Goal: Task Accomplishment & Management: Use online tool/utility

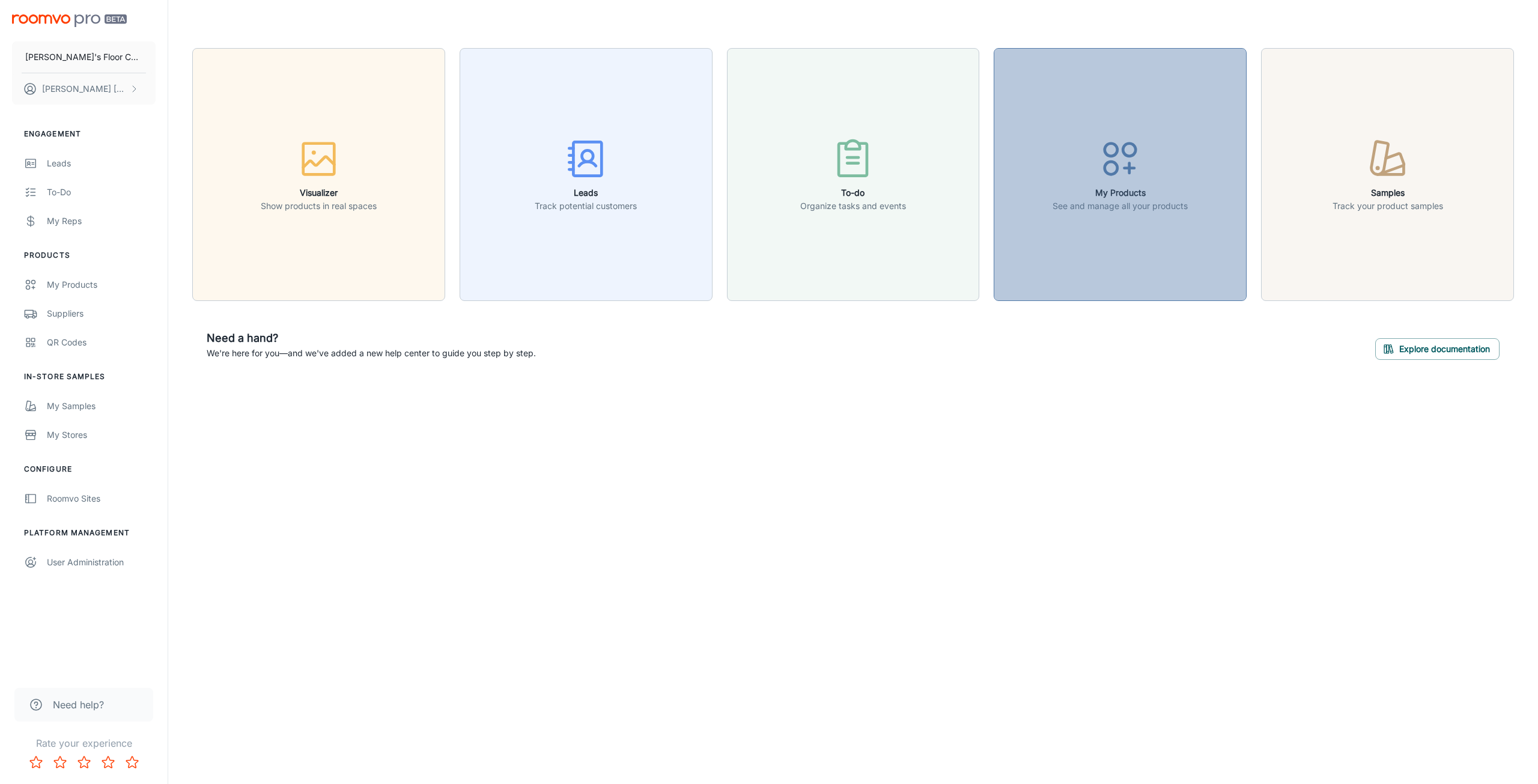
click at [1096, 153] on div "button" at bounding box center [1120, 161] width 135 height 49
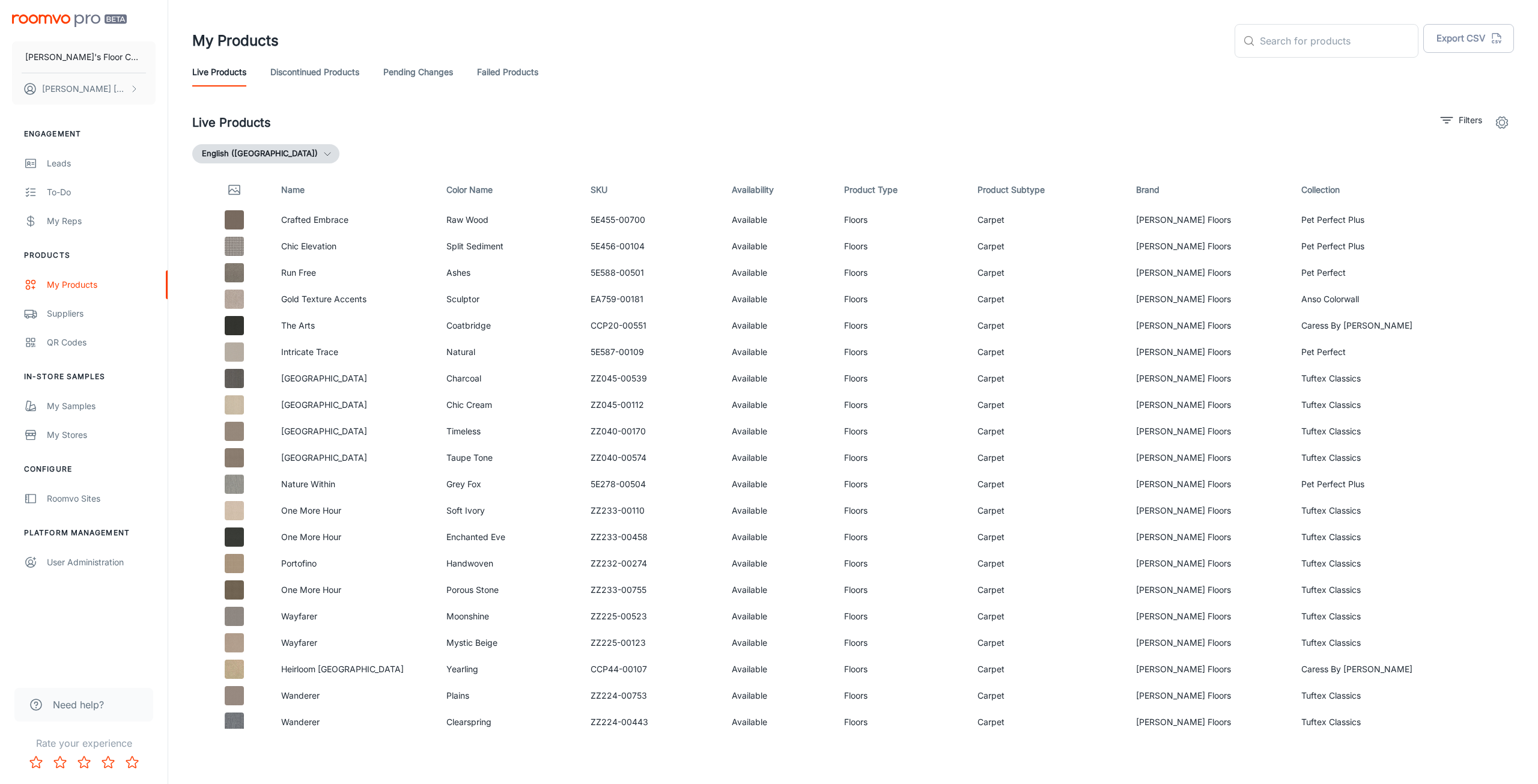
click at [299, 61] on link "Discontinued Products" at bounding box center [315, 72] width 89 height 29
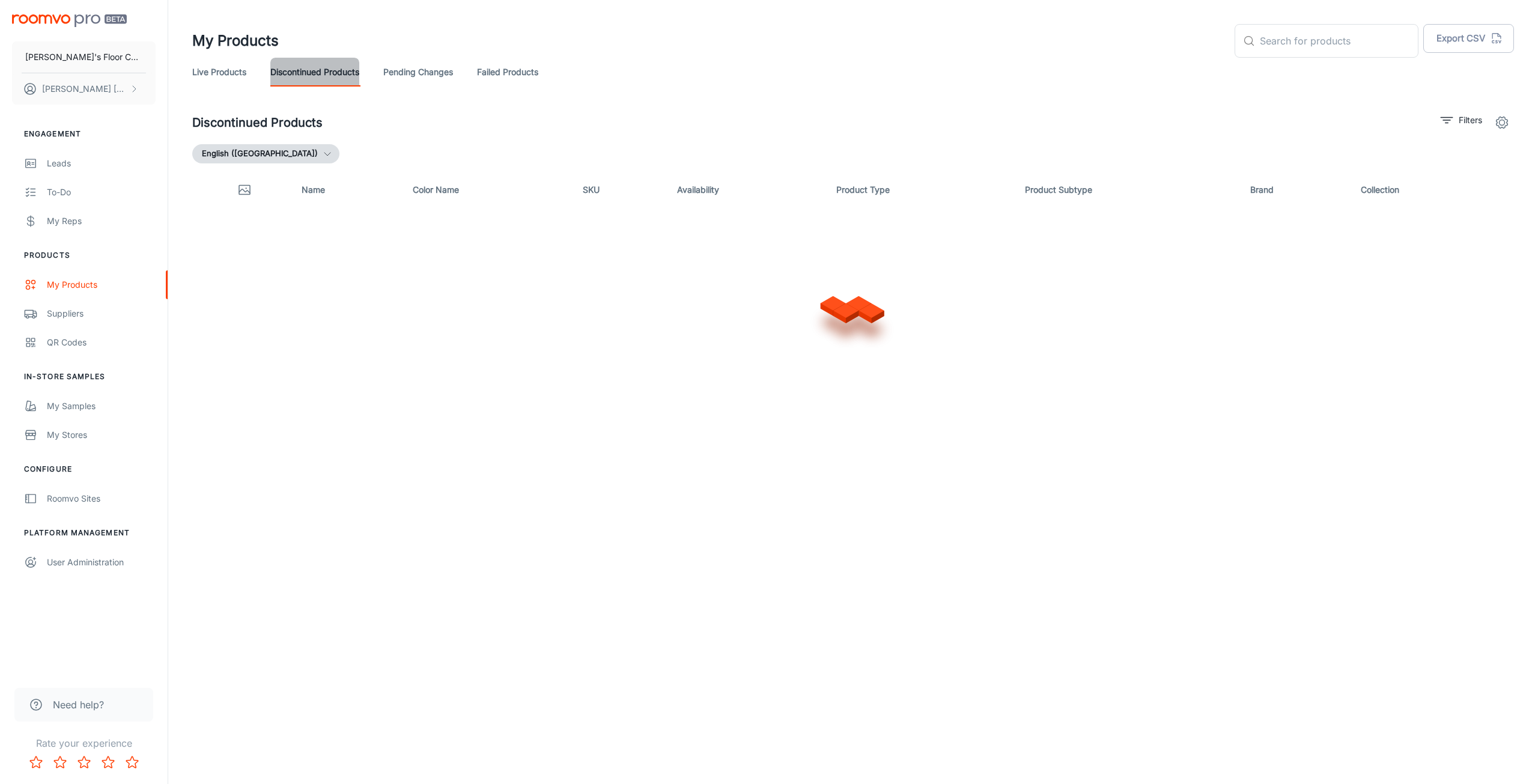
click at [303, 69] on link "Discontinued Products" at bounding box center [315, 72] width 89 height 29
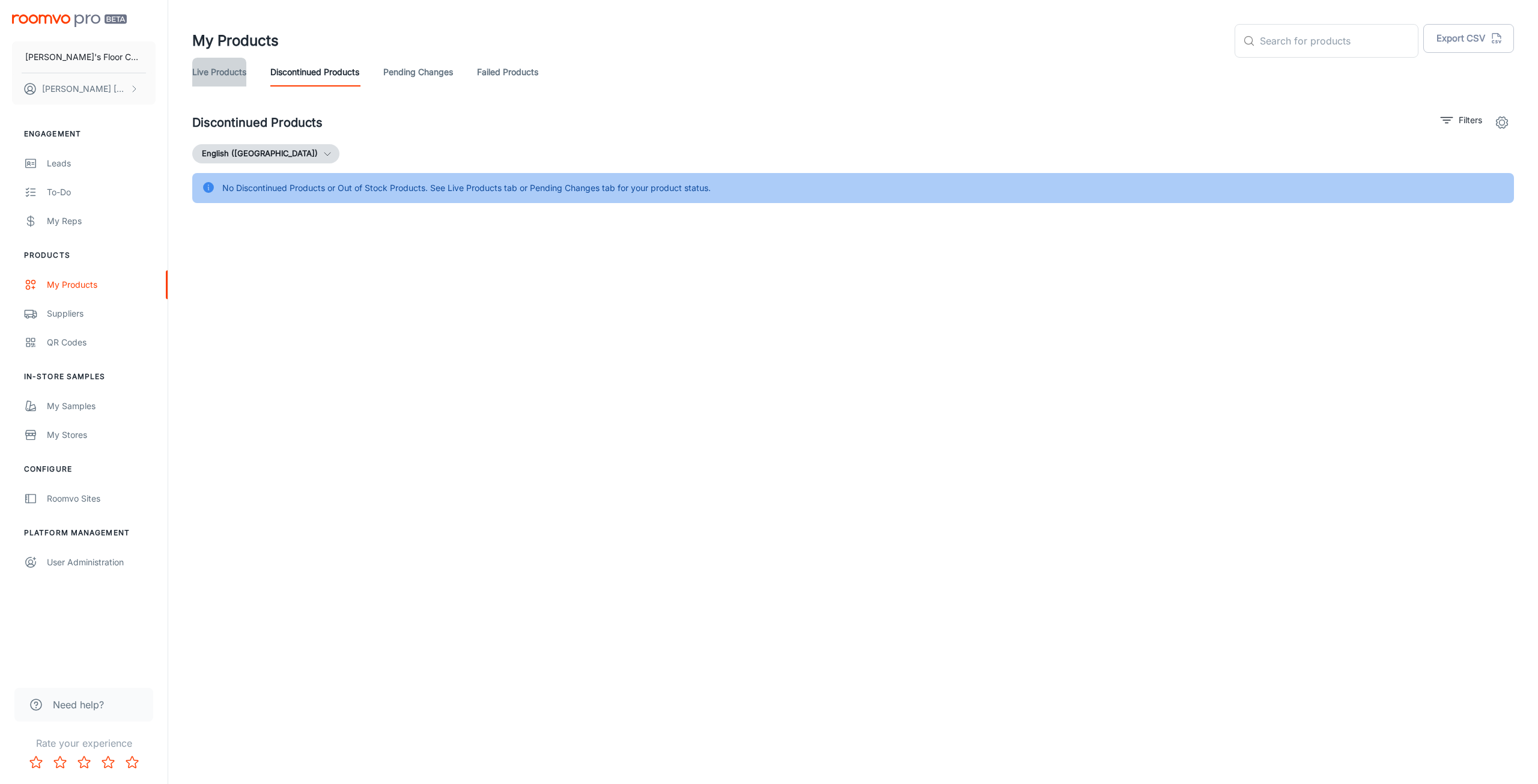
click at [224, 73] on link "Live Products" at bounding box center [220, 72] width 54 height 29
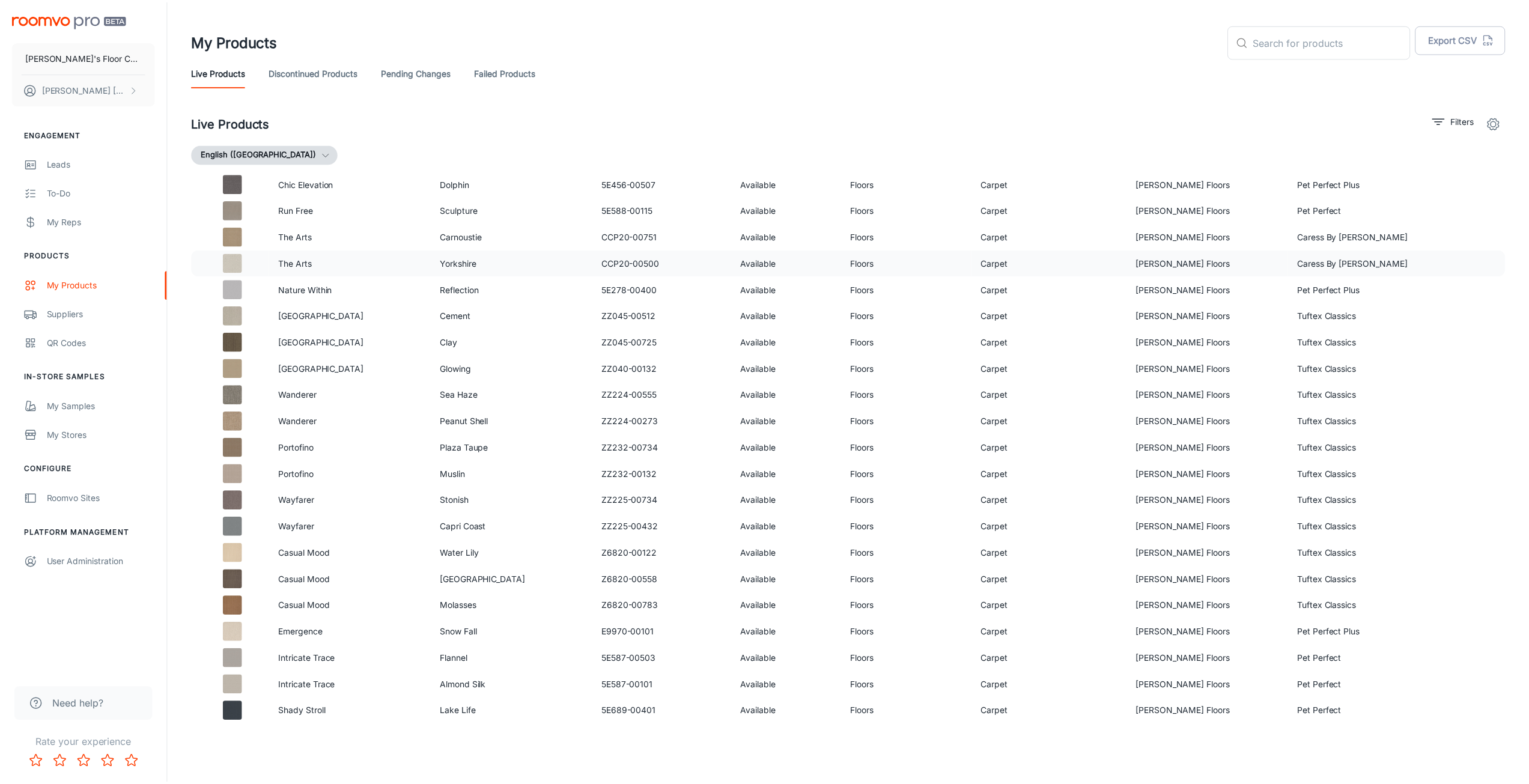
scroll to position [1550, 0]
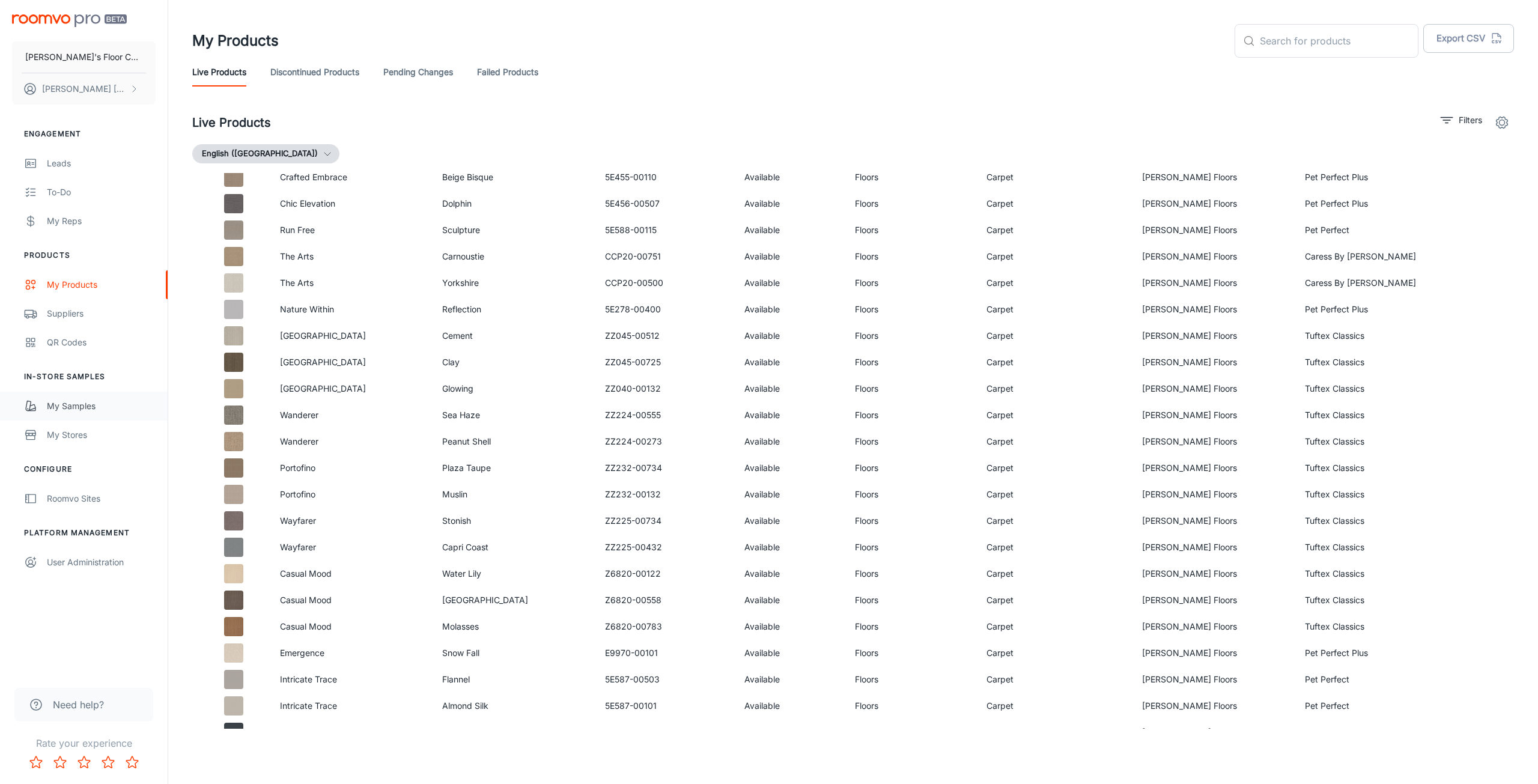
click at [88, 410] on div "My Samples" at bounding box center [101, 406] width 109 height 14
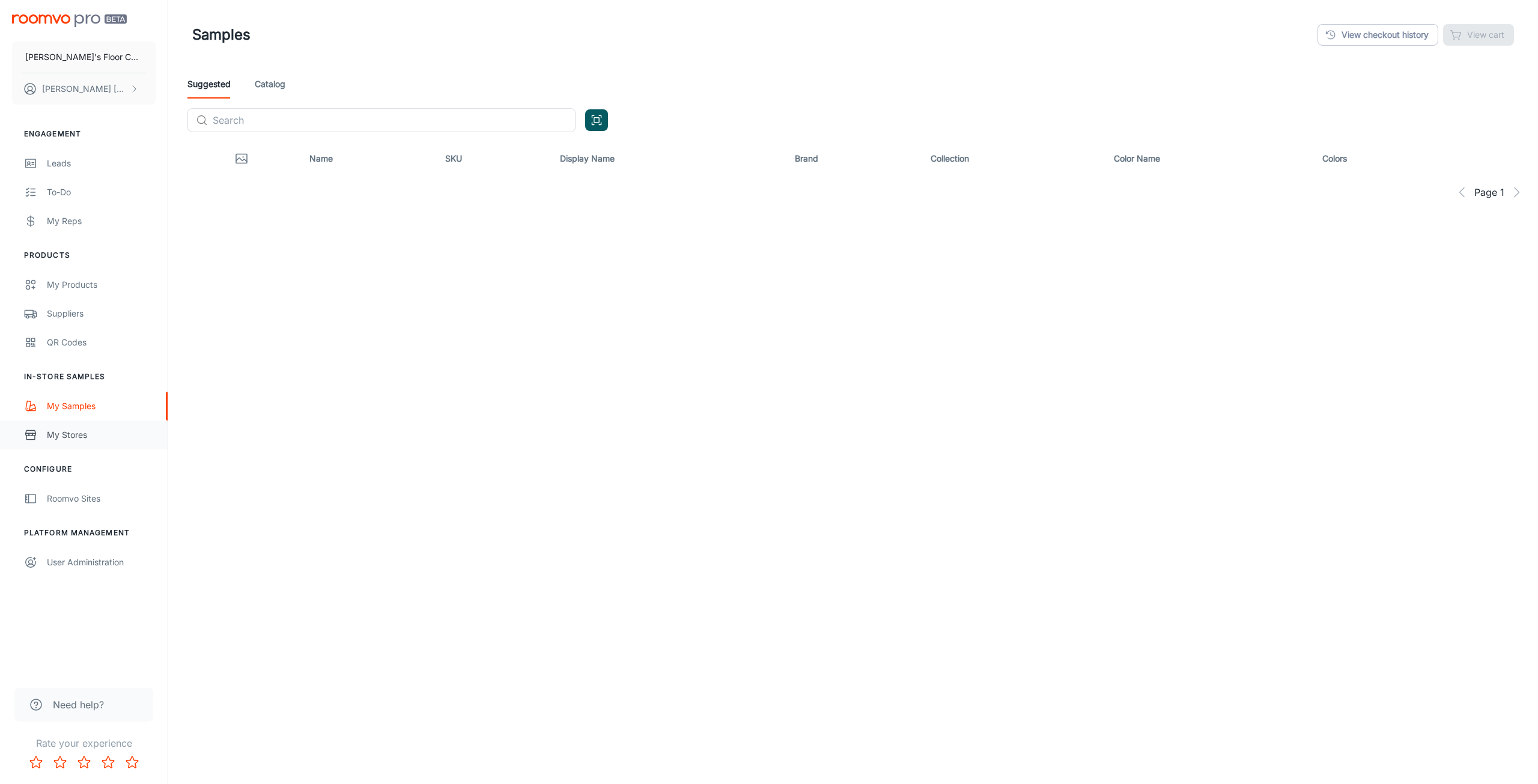
click at [89, 434] on div "My Stores" at bounding box center [101, 434] width 109 height 14
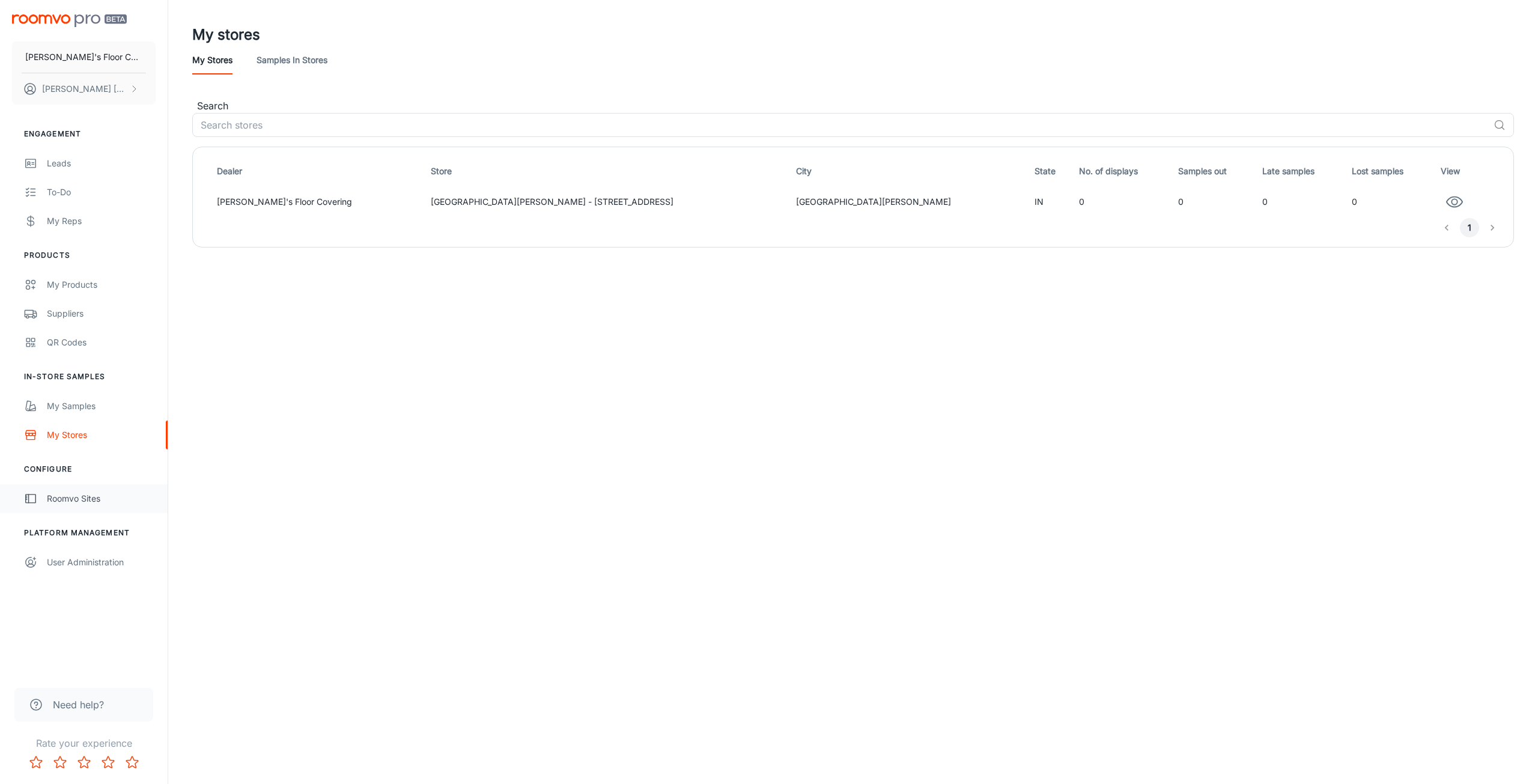
click at [73, 505] on div "Roomvo Sites" at bounding box center [101, 498] width 109 height 14
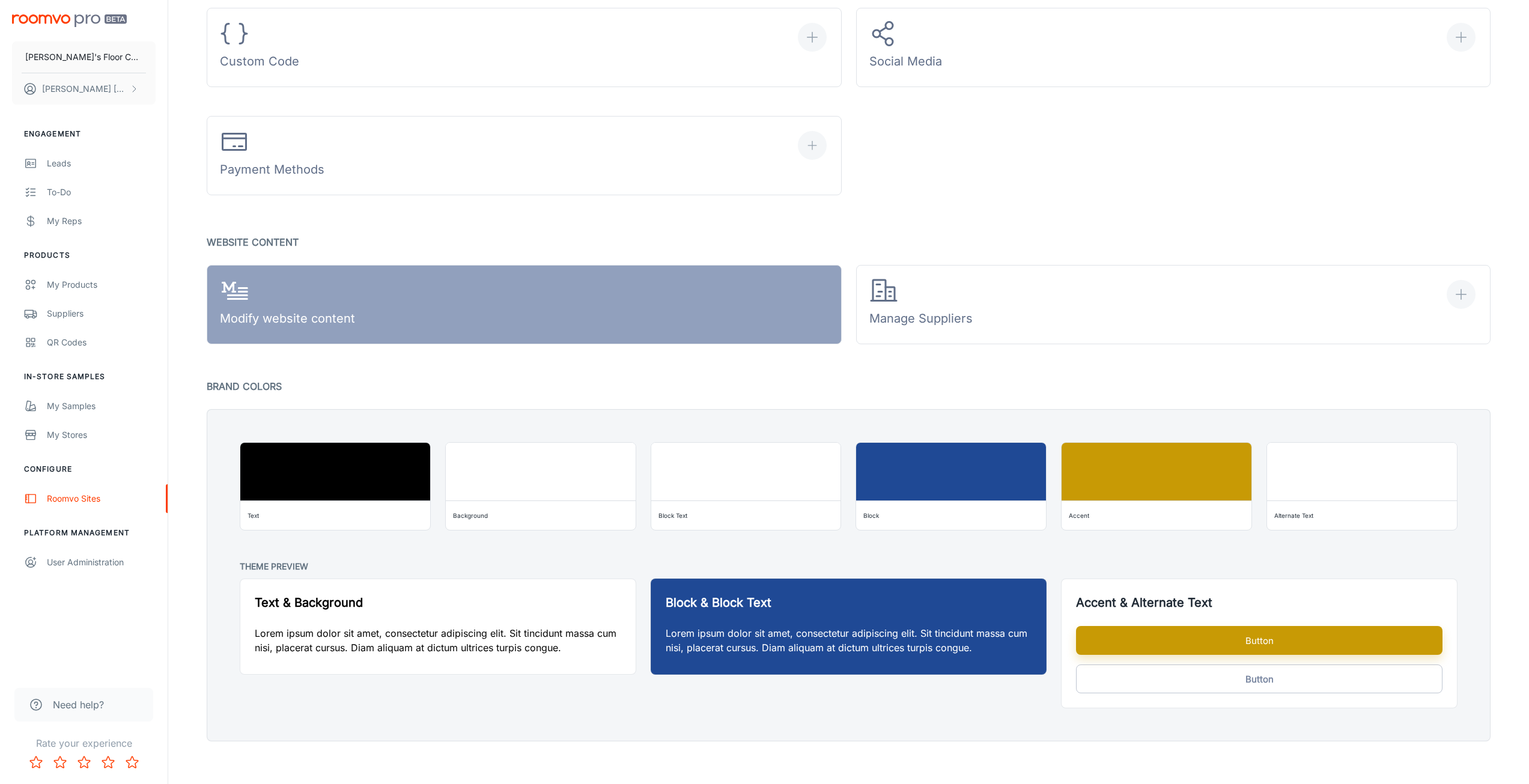
scroll to position [715, 0]
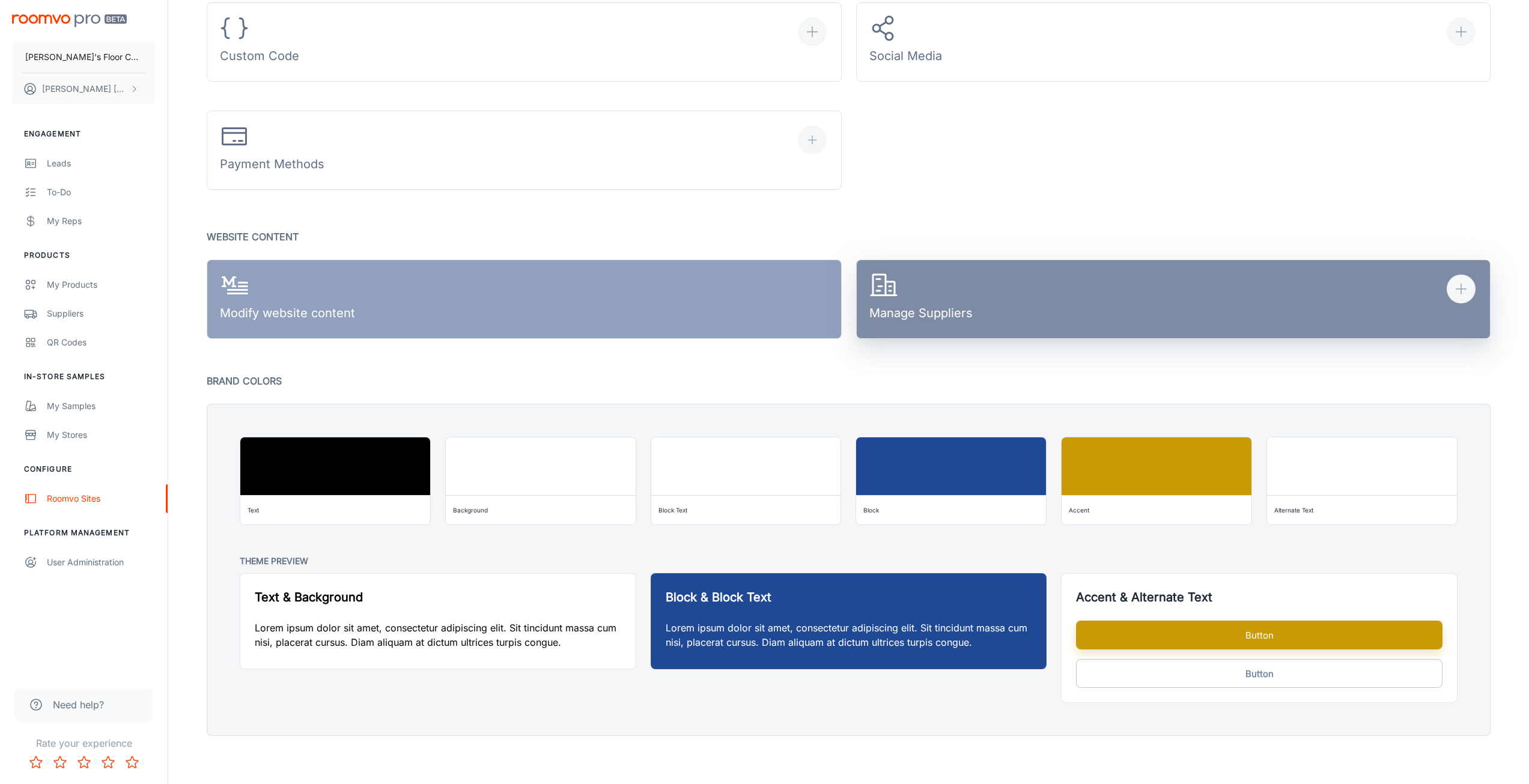
click at [929, 290] on div "Manage Suppliers" at bounding box center [921, 299] width 103 height 56
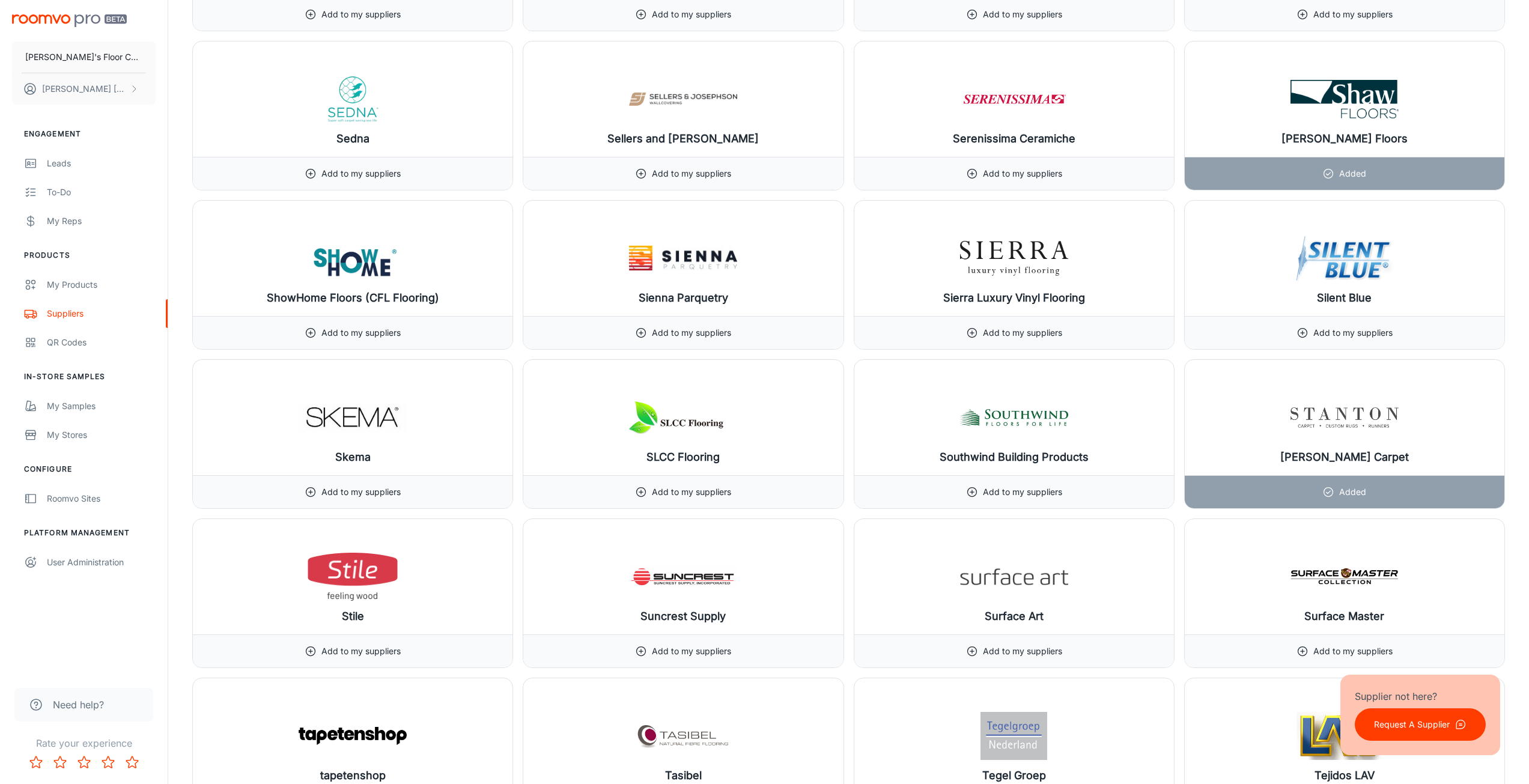
scroll to position [12377, 0]
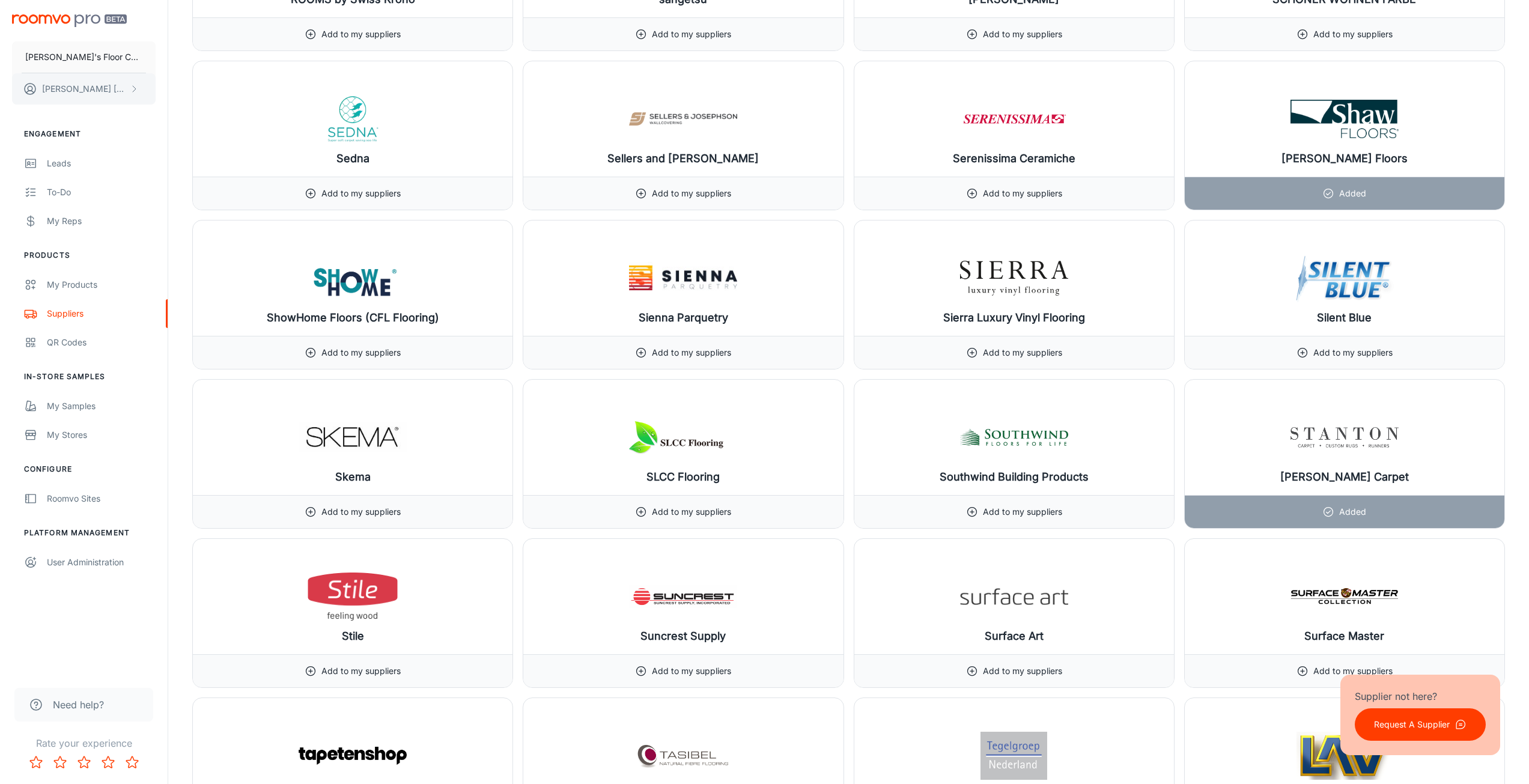
click at [84, 97] on button "Traci Davis" at bounding box center [84, 89] width 144 height 31
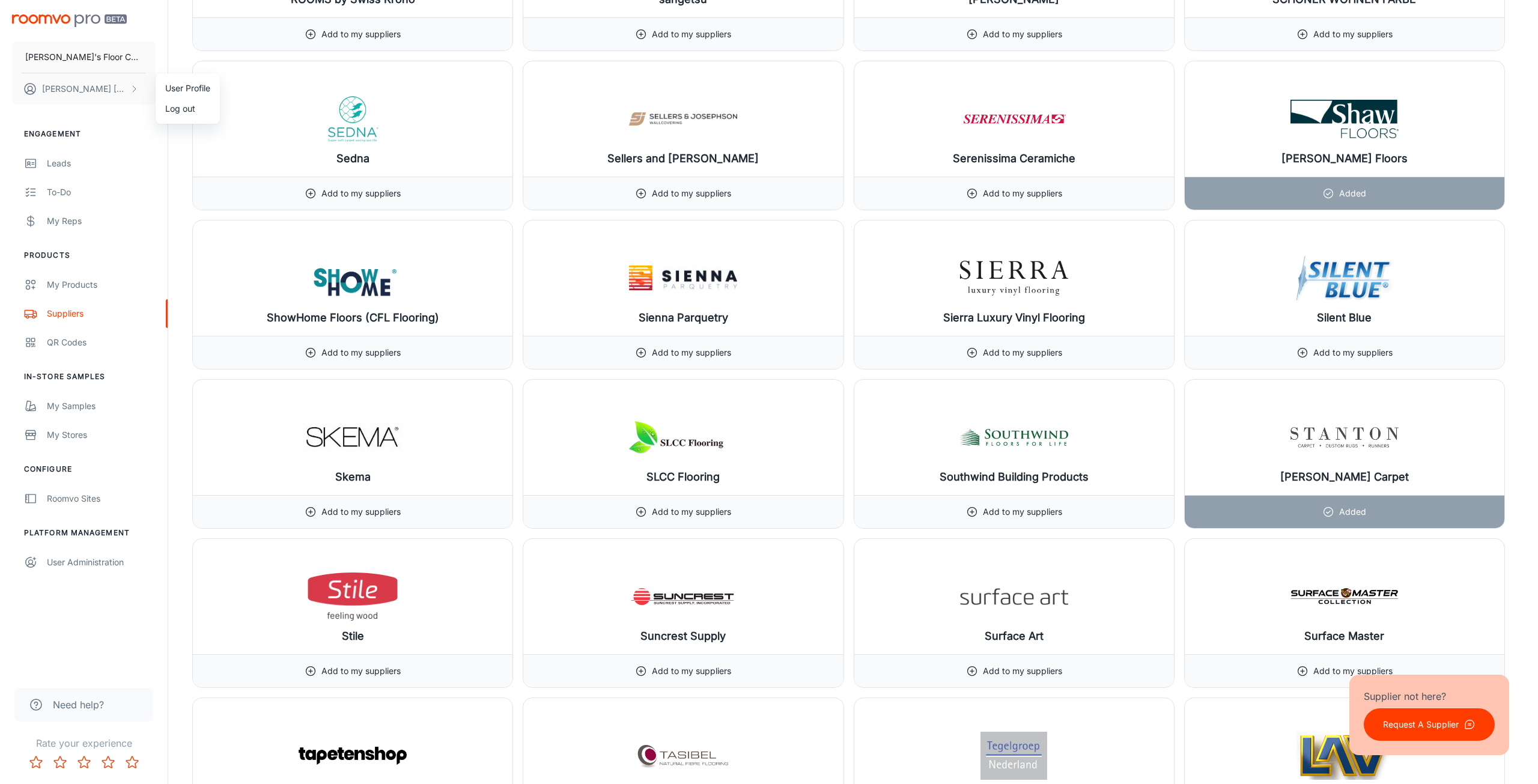
click at [72, 53] on div at bounding box center [769, 392] width 1538 height 784
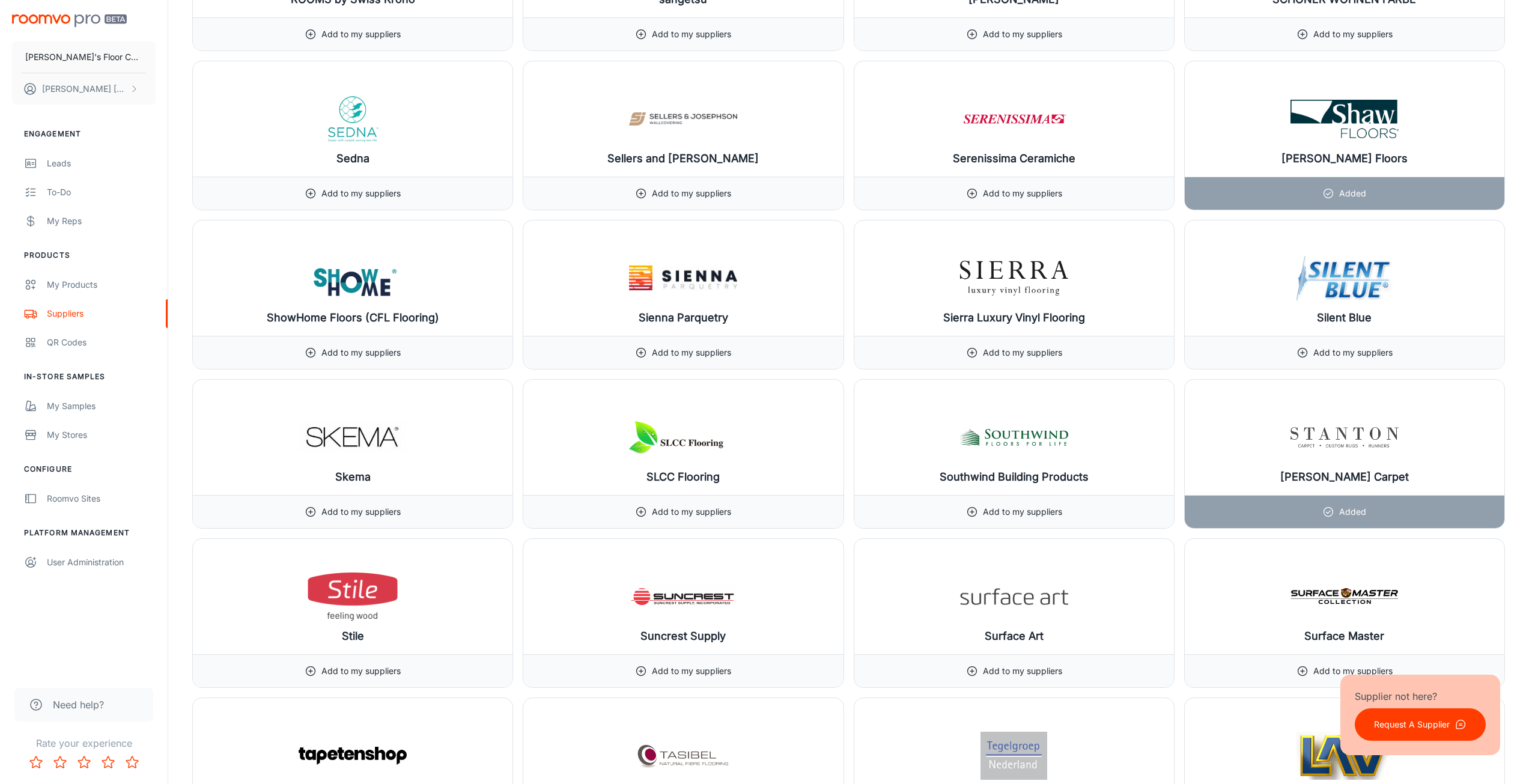
click at [72, 53] on p "[PERSON_NAME]'s Floor Covering" at bounding box center [84, 57] width 117 height 14
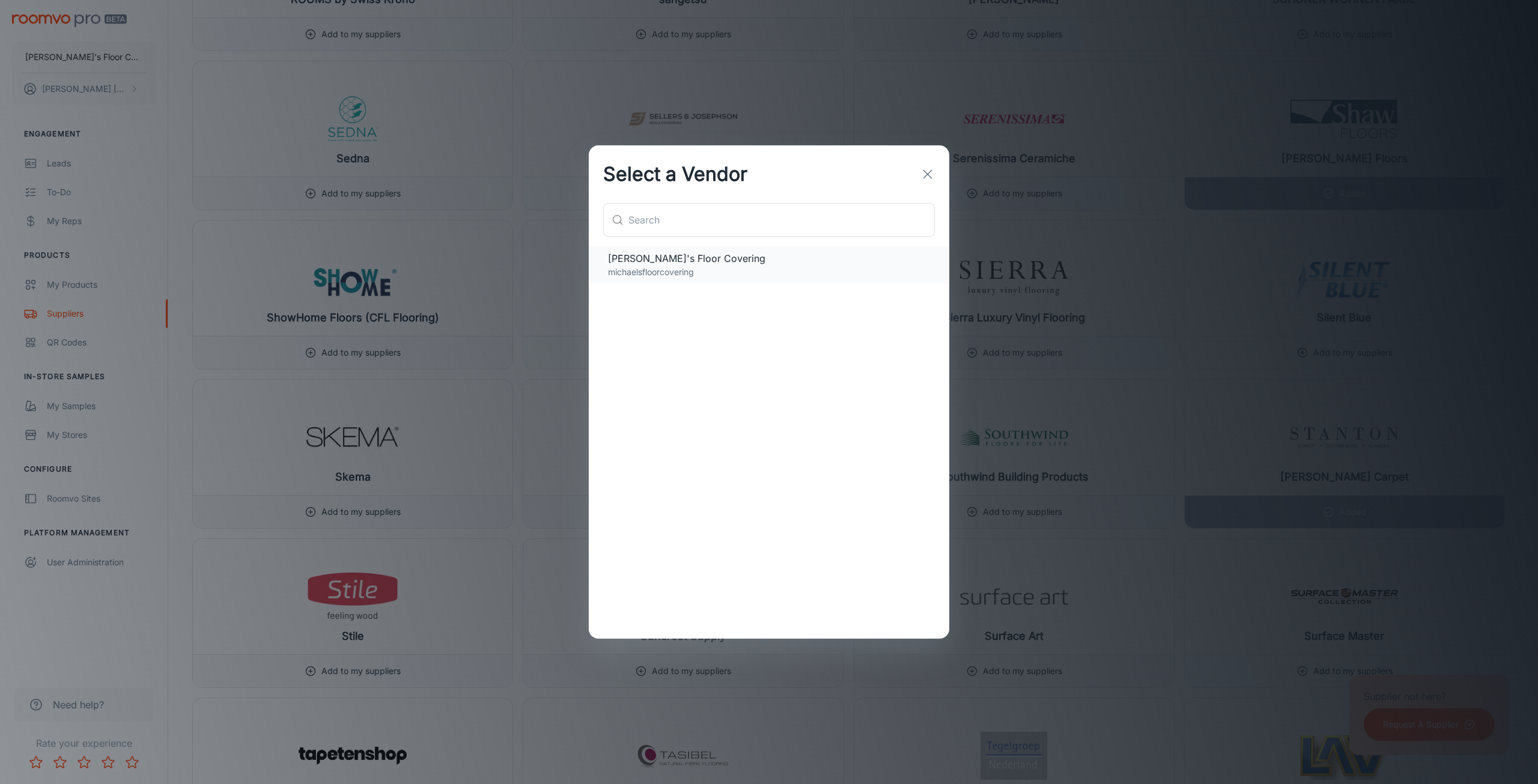
click at [668, 271] on p "michaelsfloorcovering" at bounding box center [768, 272] width 322 height 14
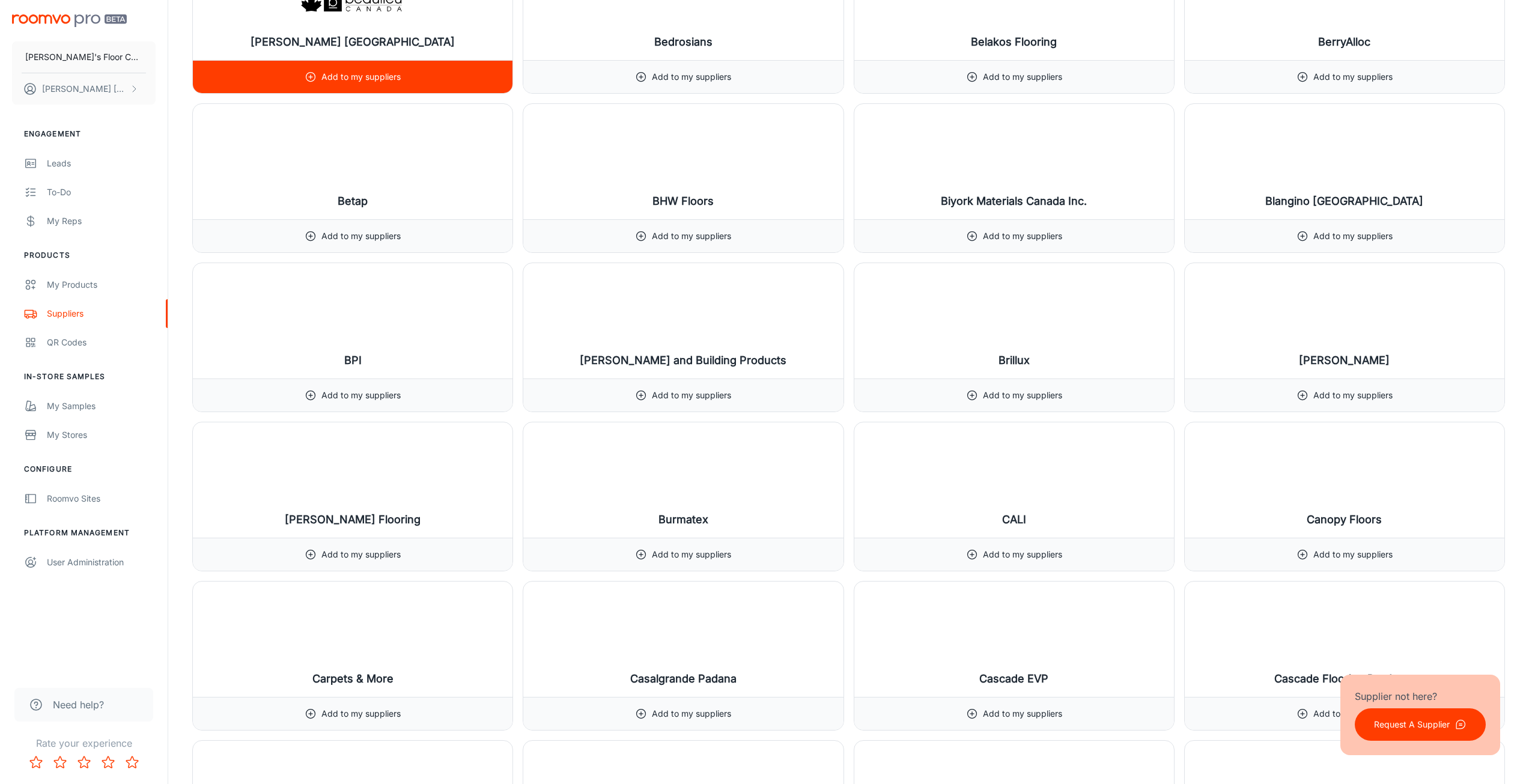
scroll to position [2703, 0]
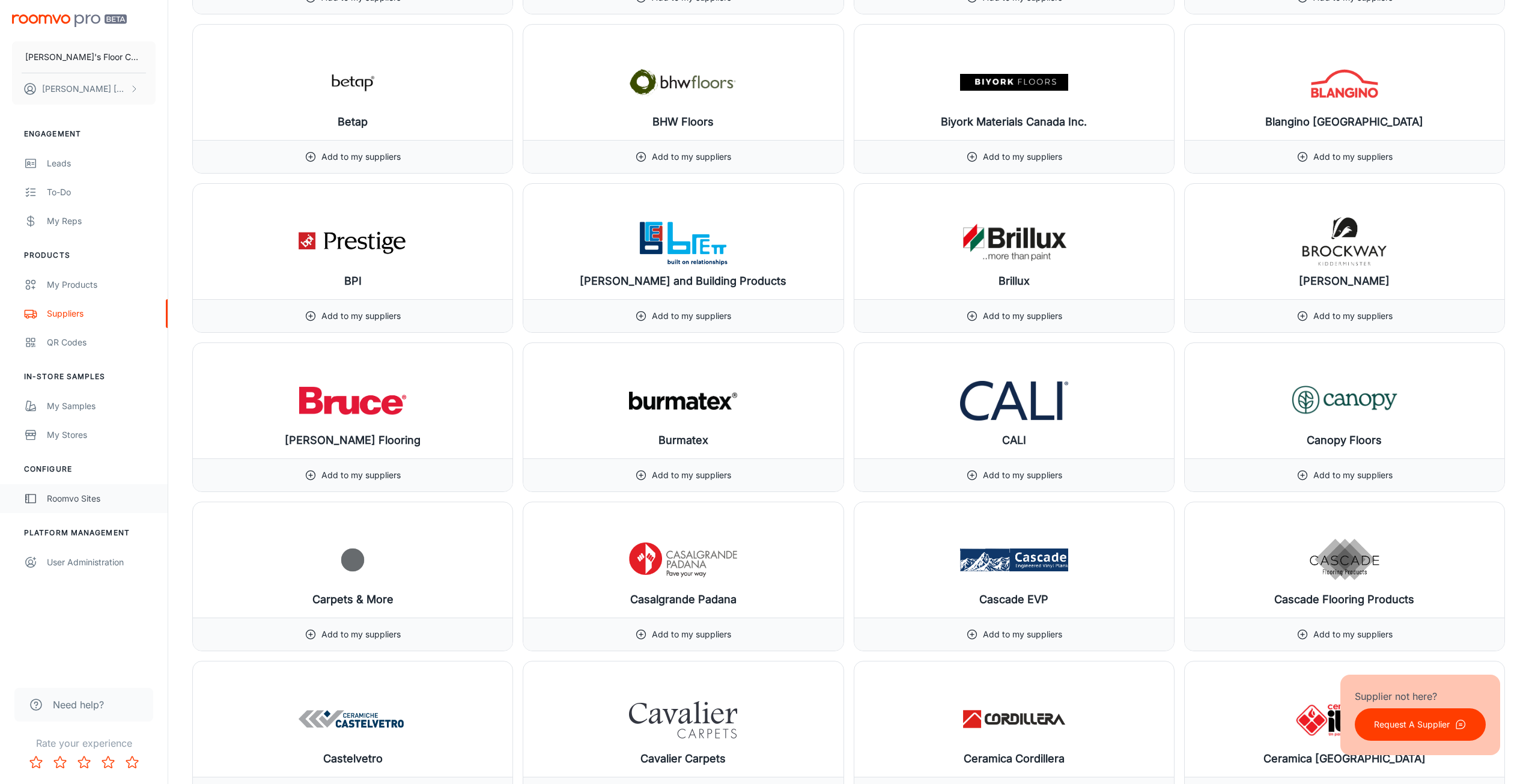
click at [95, 497] on div "Roomvo Sites" at bounding box center [101, 498] width 109 height 14
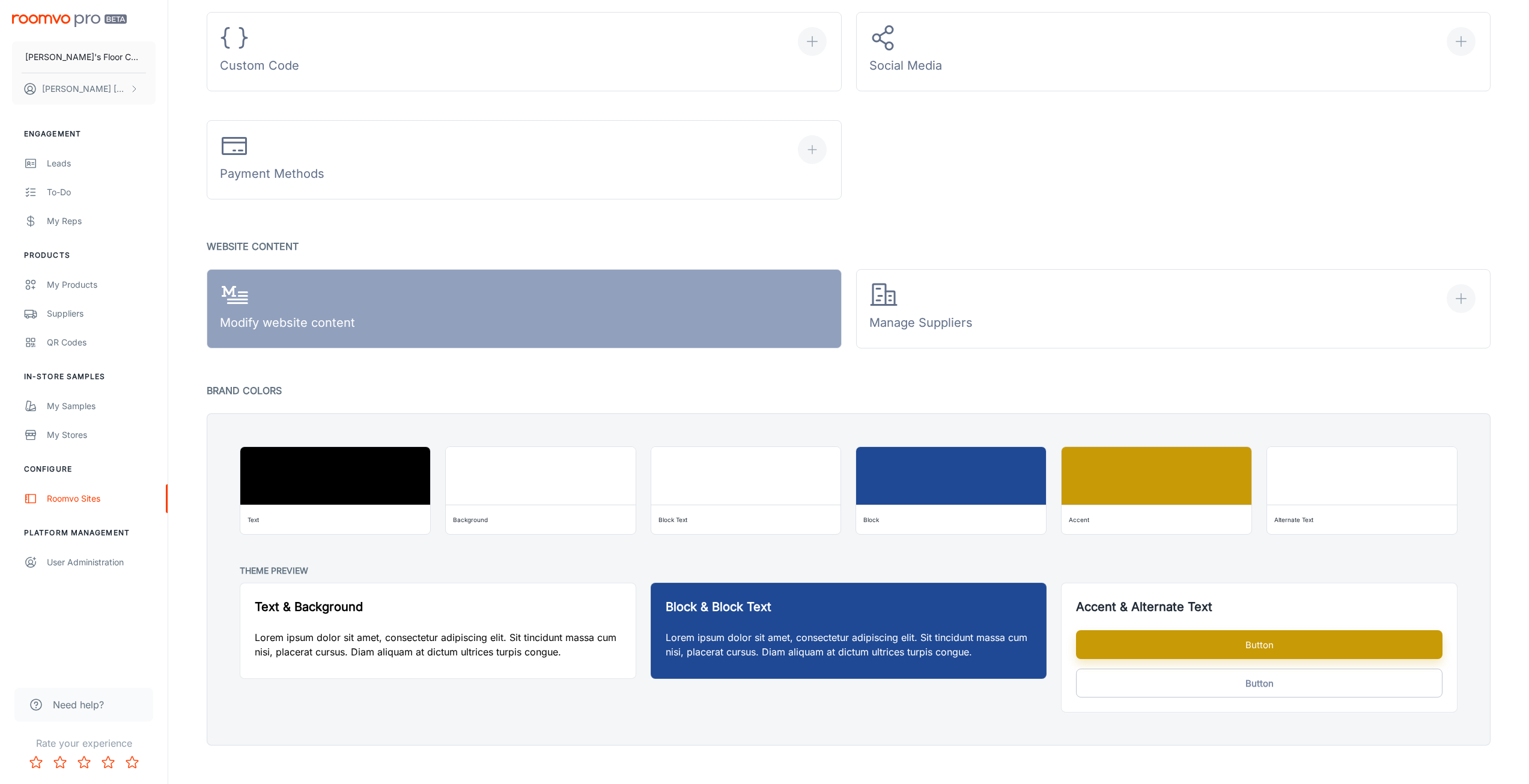
scroll to position [715, 0]
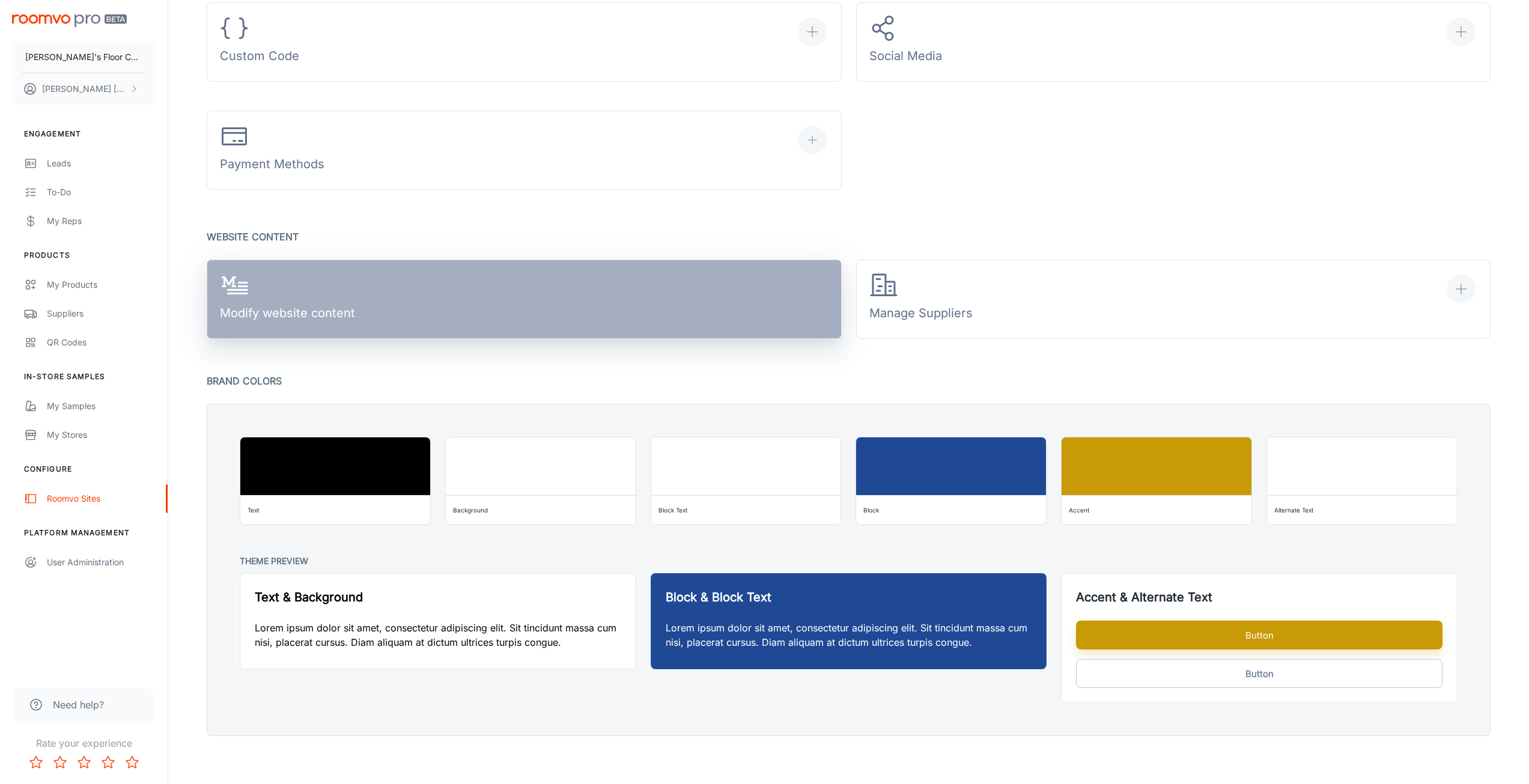
click at [321, 280] on div "Modify website content" at bounding box center [287, 299] width 135 height 56
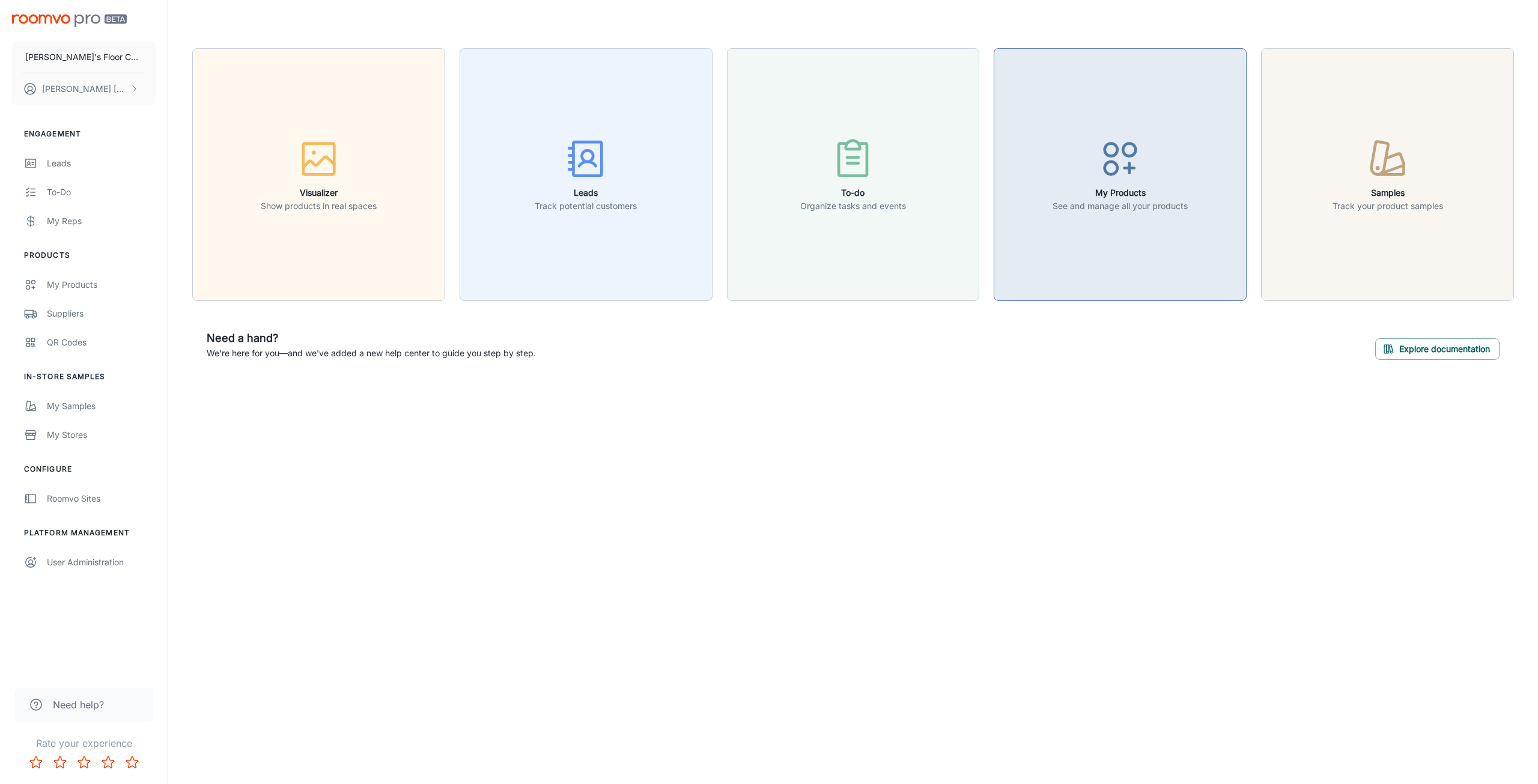
click at [1170, 236] on button "My Products See and manage all your products" at bounding box center [1120, 174] width 253 height 253
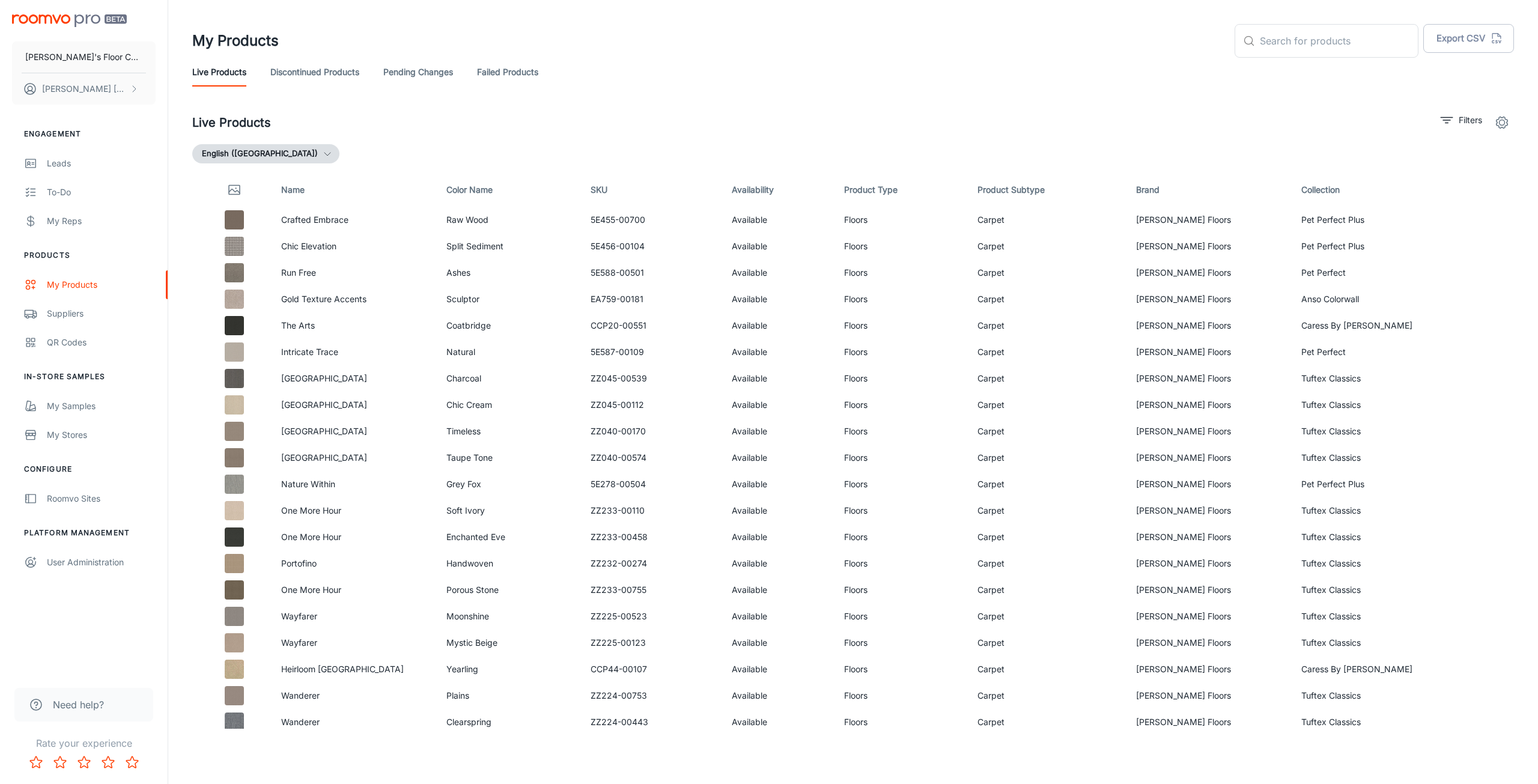
click at [513, 69] on link "Failed Products" at bounding box center [507, 72] width 61 height 29
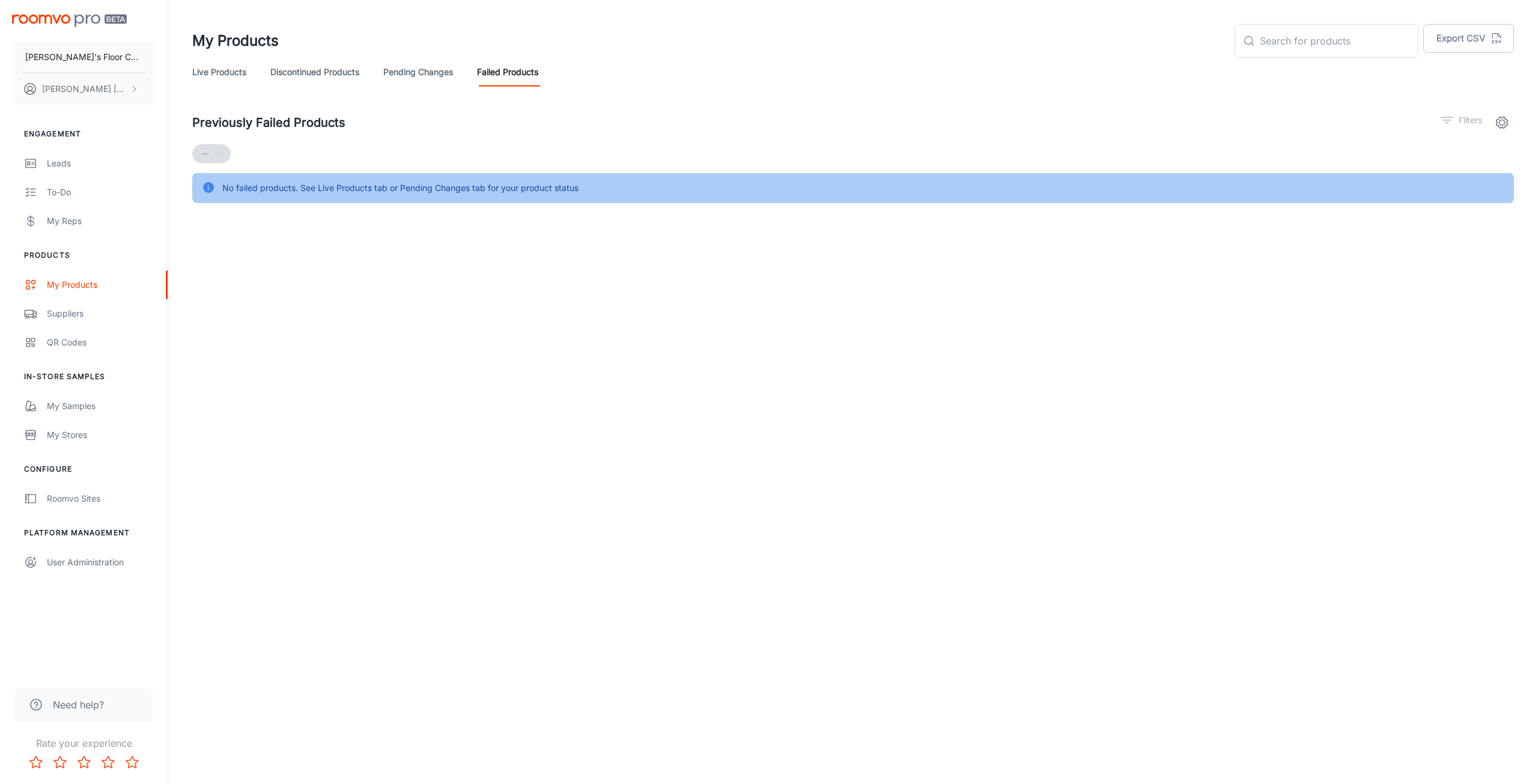
click at [204, 60] on link "Live Products" at bounding box center [220, 72] width 54 height 29
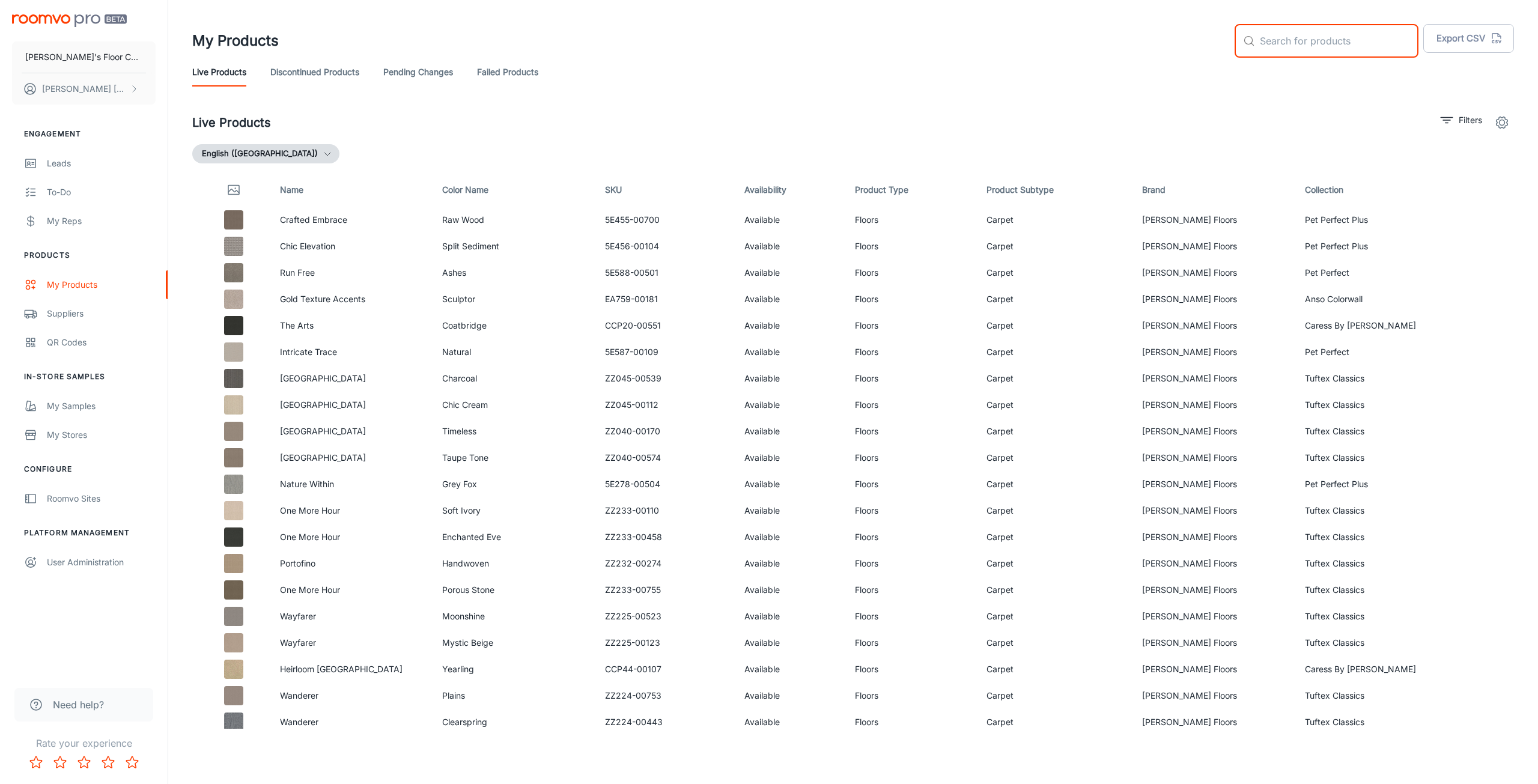
click at [1361, 50] on input "text" at bounding box center [1339, 41] width 159 height 34
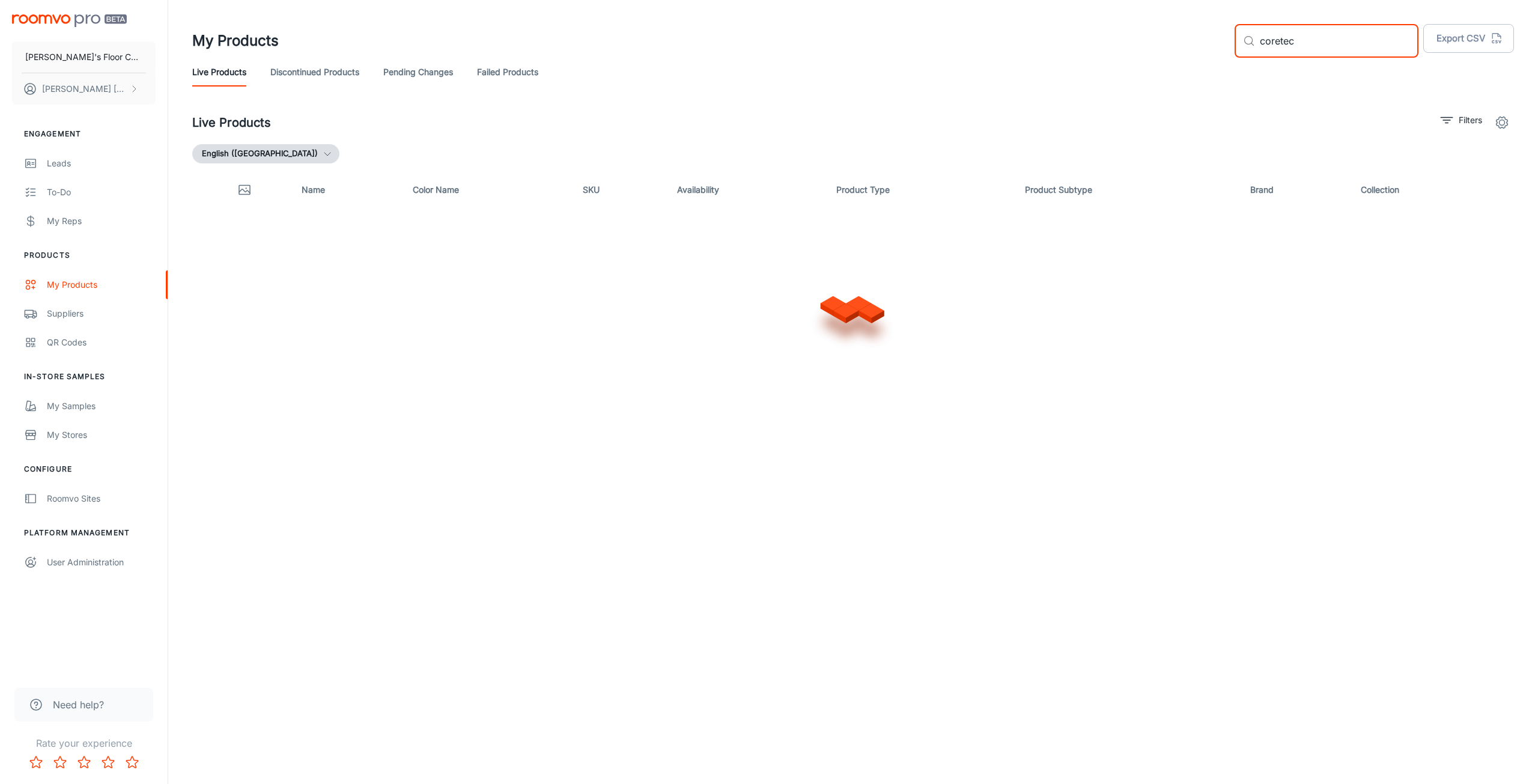
type input "coretec"
click at [1448, 120] on icon "filter" at bounding box center [1447, 120] width 14 height 14
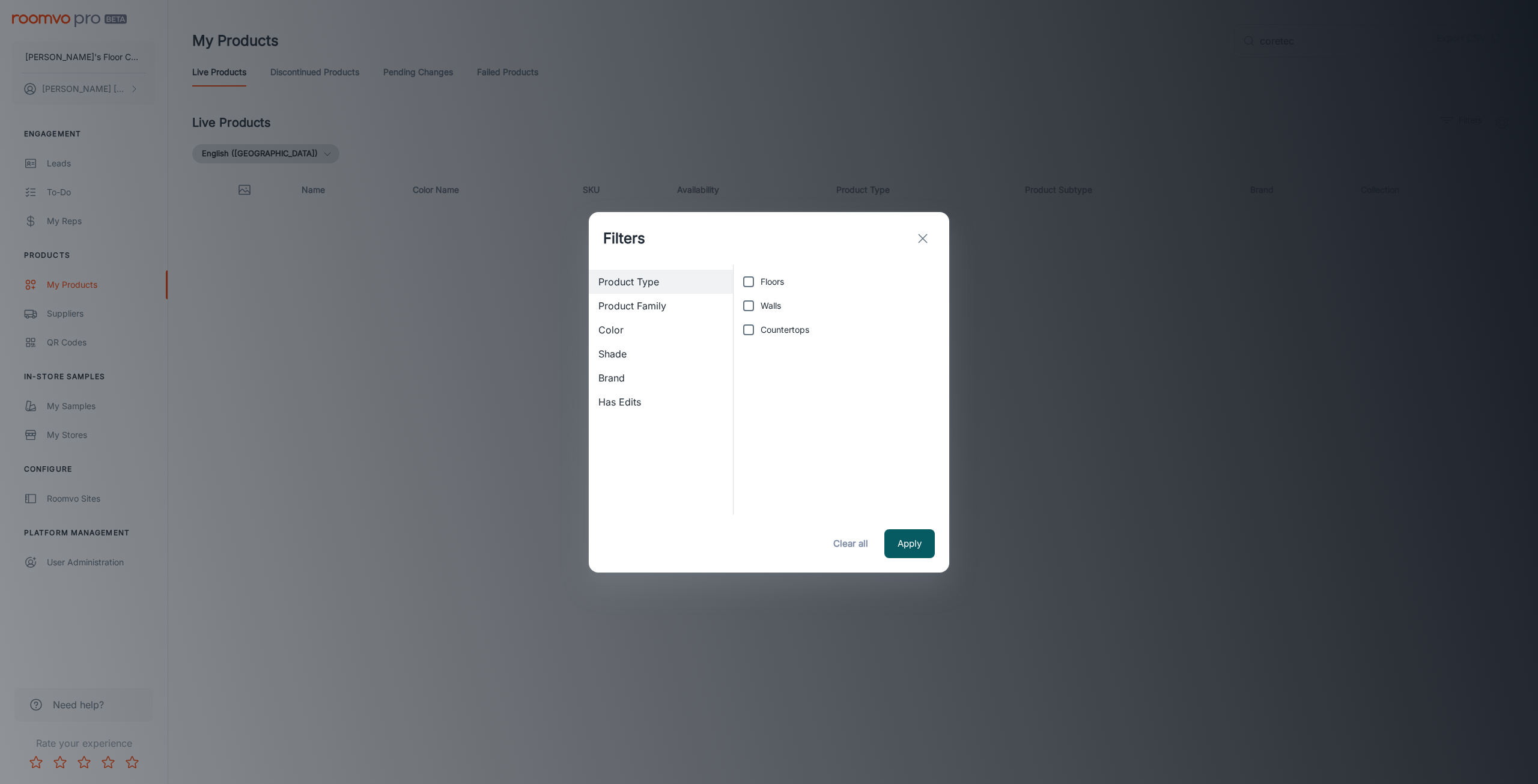
click at [750, 279] on input "Floors" at bounding box center [748, 282] width 24 height 24
click at [652, 304] on span "Product Family" at bounding box center [660, 306] width 125 height 14
checkbox input "false"
click at [914, 544] on button "Apply" at bounding box center [910, 544] width 50 height 29
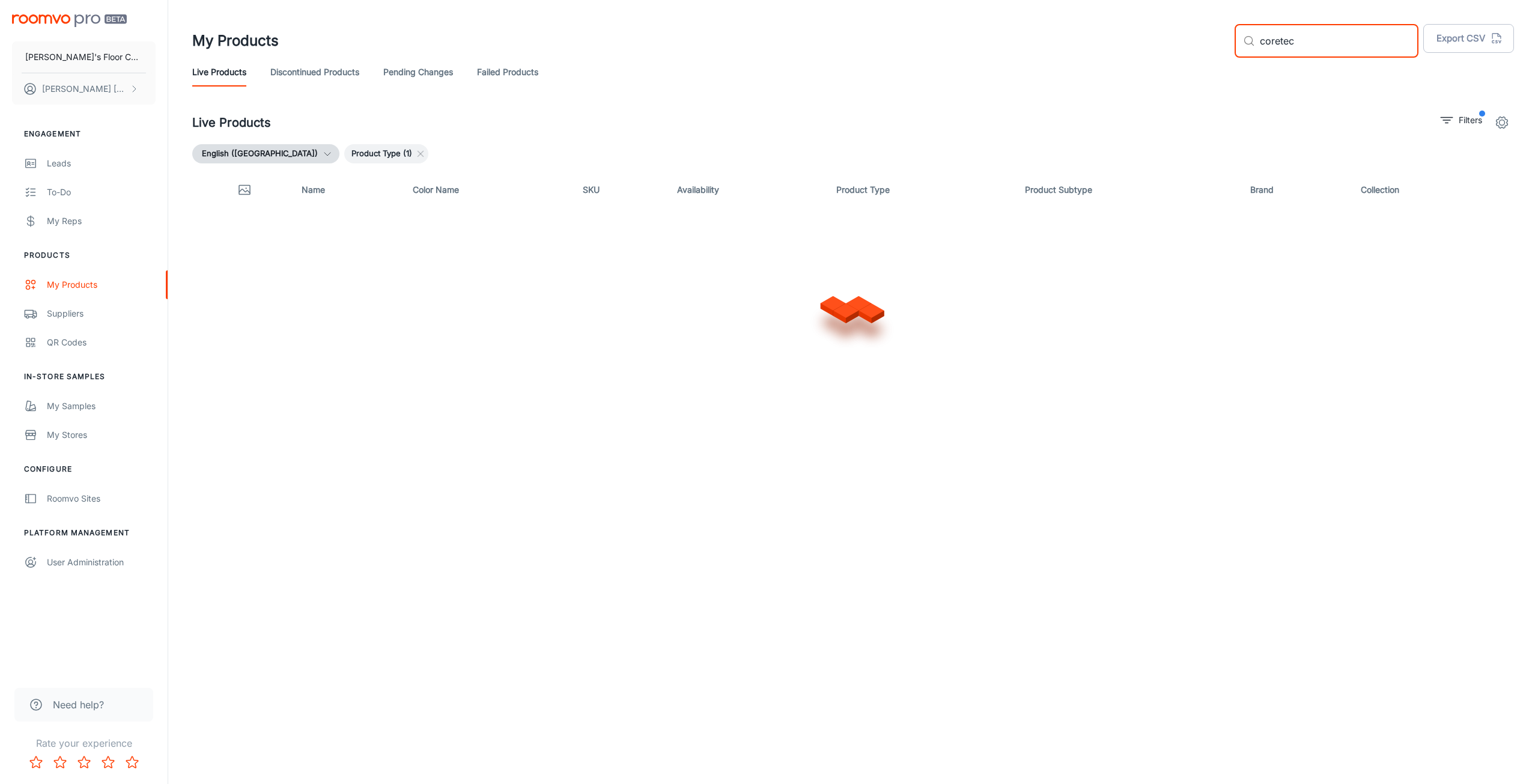
drag, startPoint x: 1355, startPoint y: 42, endPoint x: 1180, endPoint y: 53, distance: 175.3
click at [1180, 53] on div "My Products ​ coretec ​ Export CSV" at bounding box center [853, 41] width 1322 height 34
click at [1480, 122] on p "Filters" at bounding box center [1470, 120] width 23 height 14
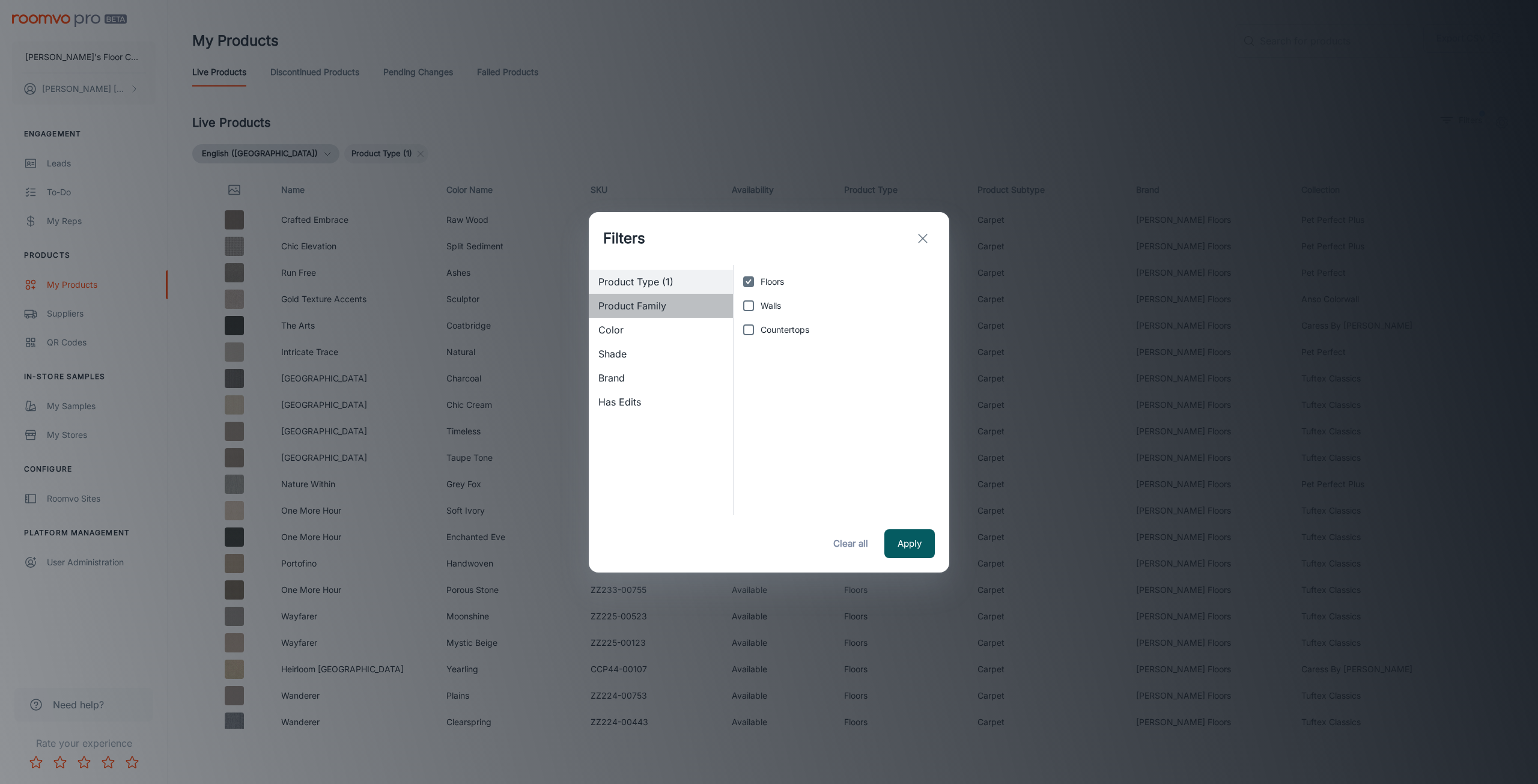
click at [615, 304] on span "Product Family" at bounding box center [660, 306] width 125 height 14
checkbox input "false"
click at [751, 334] on input "Luxury Vinyl" at bounding box center [748, 330] width 24 height 24
checkbox input "true"
click at [745, 404] on input "Laminate" at bounding box center [748, 402] width 24 height 24
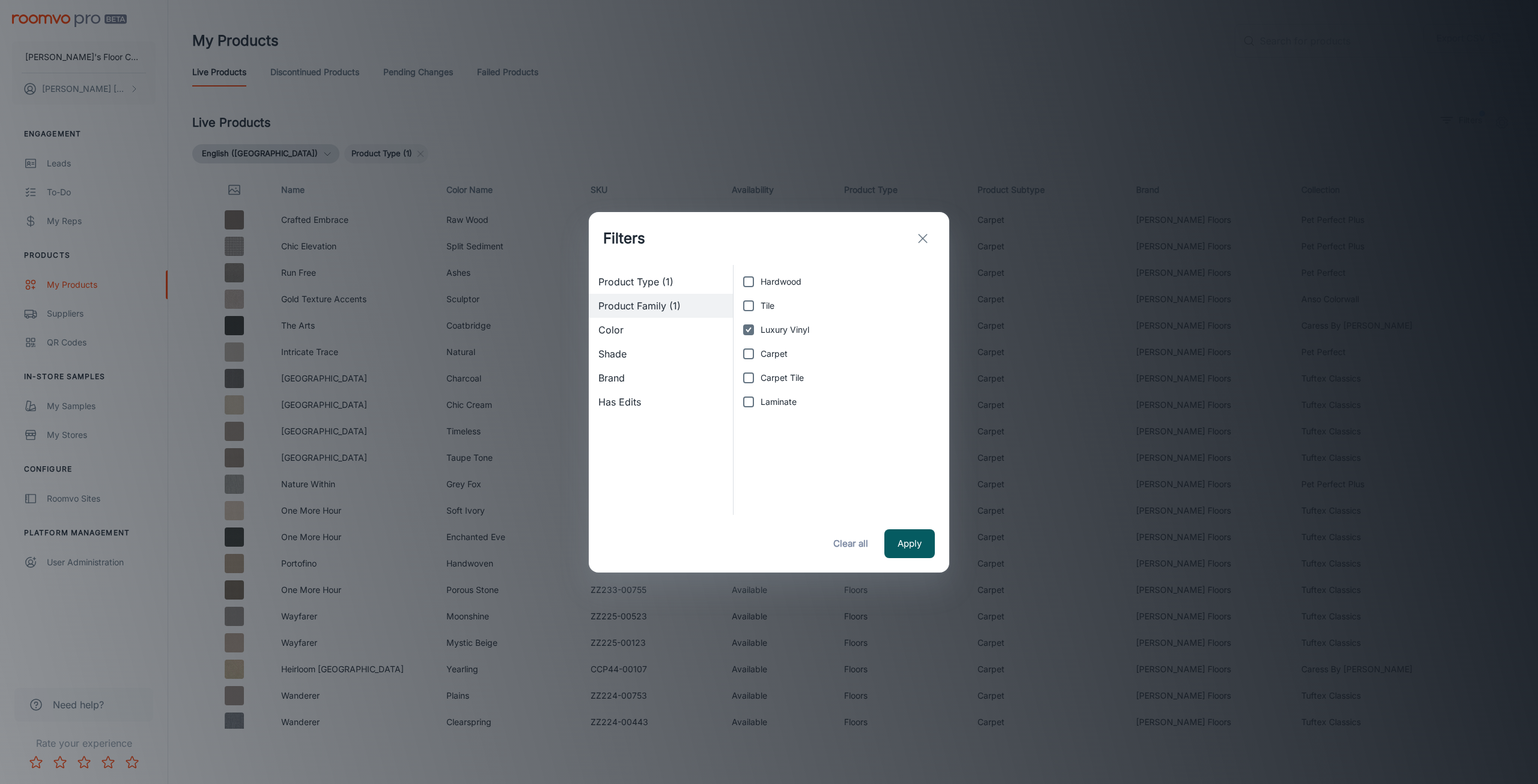
checkbox input "true"
click at [628, 384] on span "Brand" at bounding box center [660, 378] width 125 height 14
click at [918, 548] on button "Apply" at bounding box center [910, 544] width 50 height 29
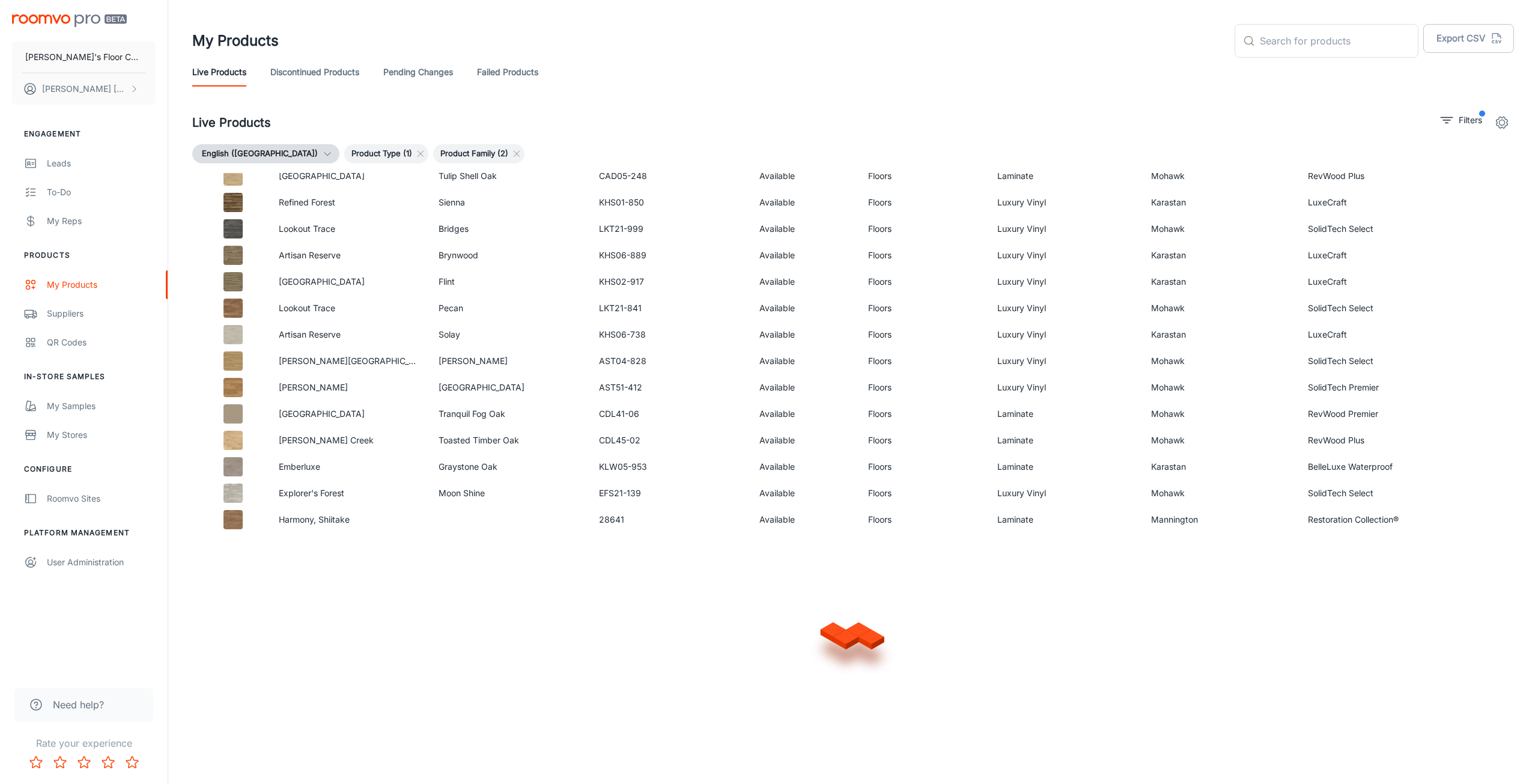
scroll to position [2215, 0]
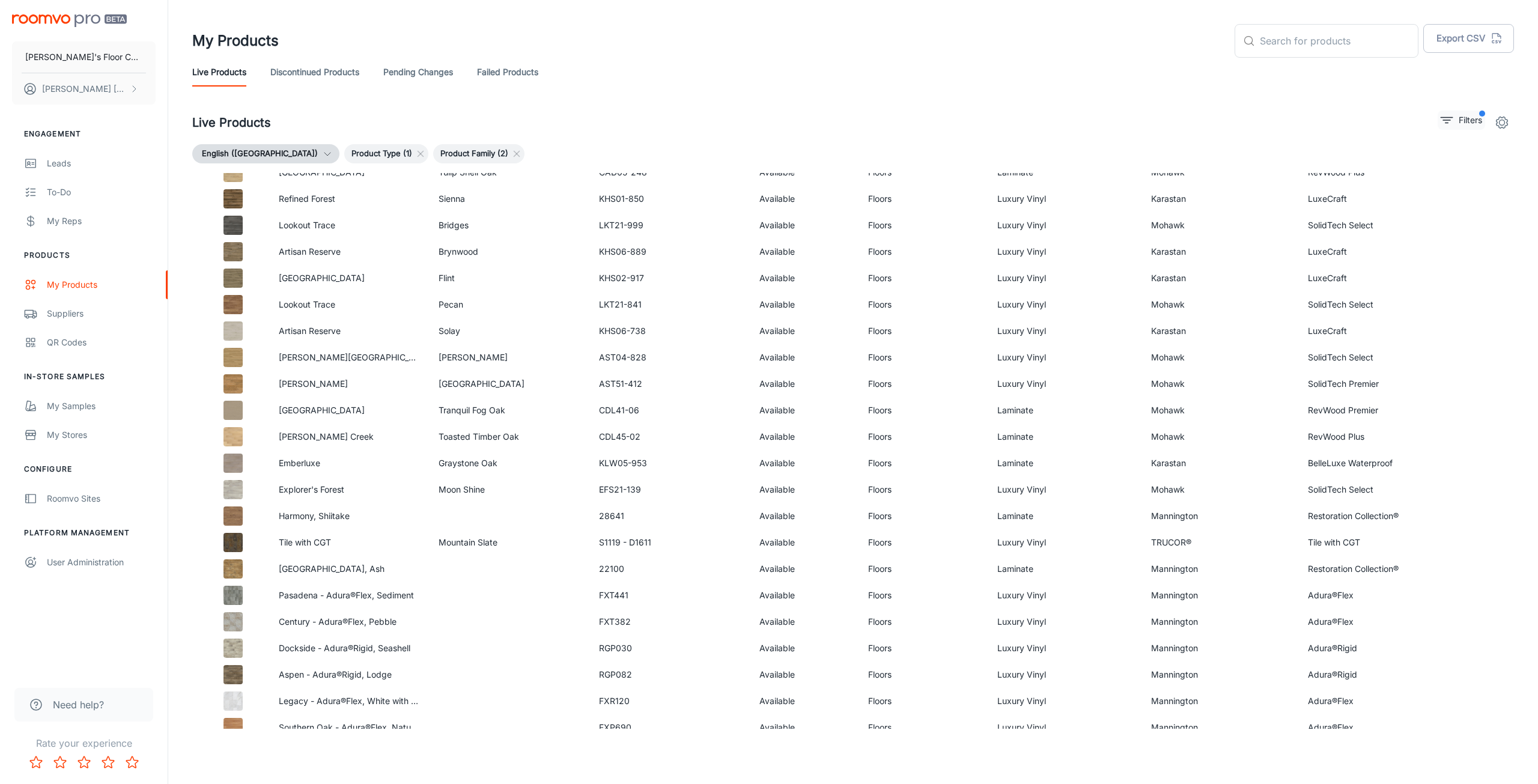
click at [1477, 121] on p "Filters" at bounding box center [1470, 120] width 23 height 14
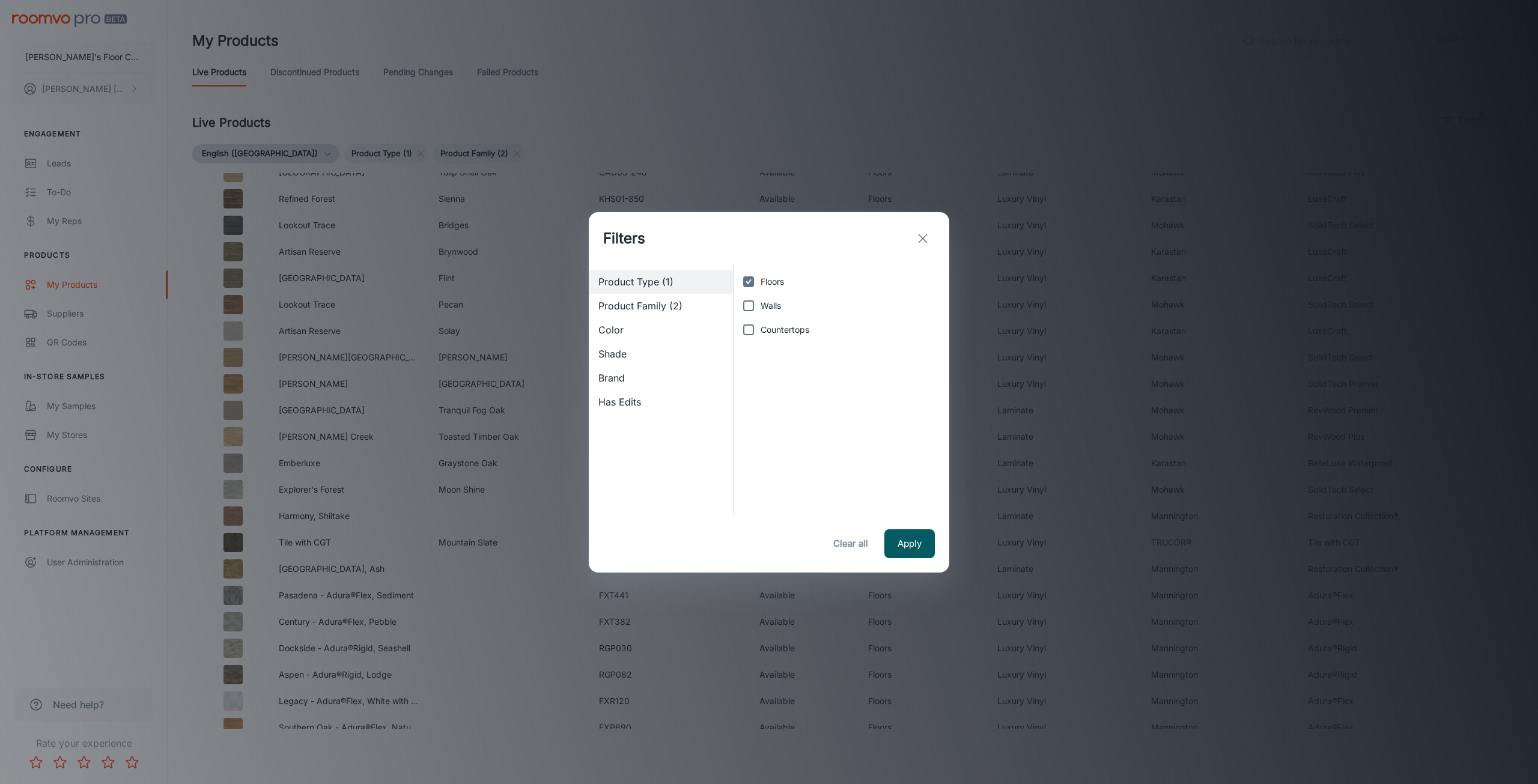
click at [659, 311] on span "Product Family (2)" at bounding box center [660, 306] width 125 height 14
checkbox input "false"
click at [648, 335] on span "Color" at bounding box center [660, 330] width 125 height 14
checkbox input "false"
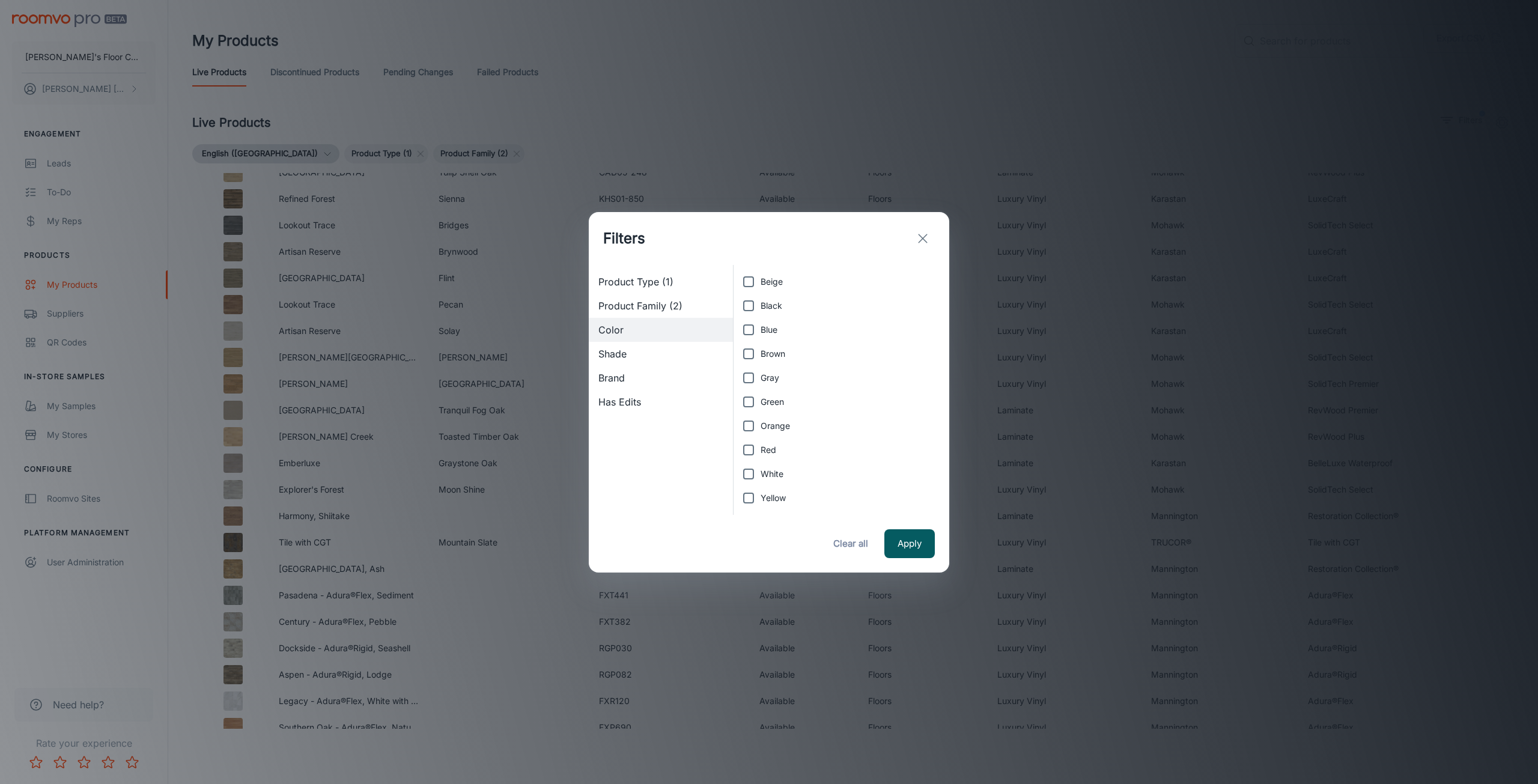
click at [636, 362] on div "Shade" at bounding box center [660, 354] width 145 height 24
click at [616, 376] on span "Brand" at bounding box center [660, 378] width 125 height 14
click at [752, 279] on input "[PERSON_NAME] Floors" at bounding box center [748, 282] width 24 height 24
checkbox input "true"
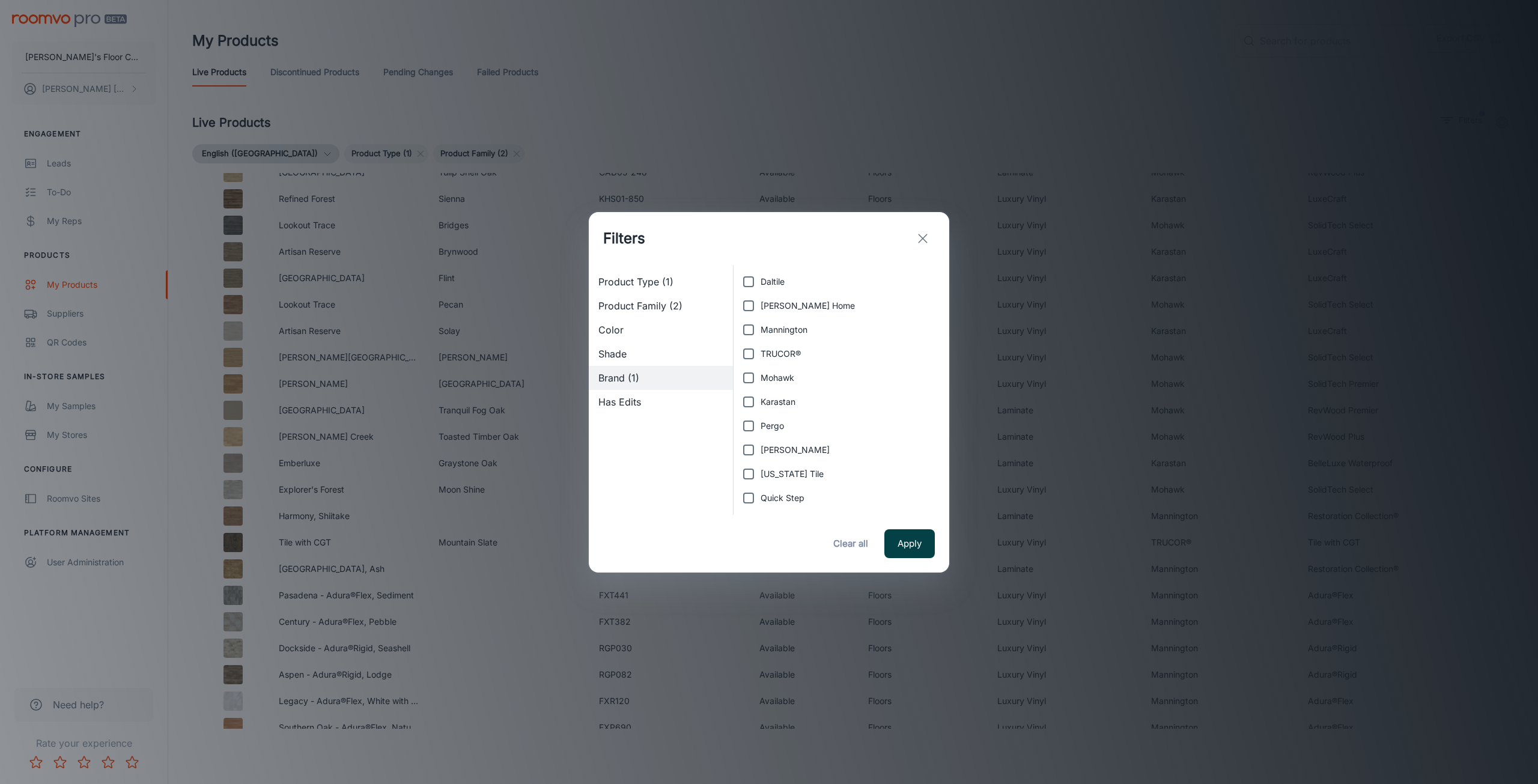
click at [907, 542] on button "Apply" at bounding box center [910, 544] width 50 height 29
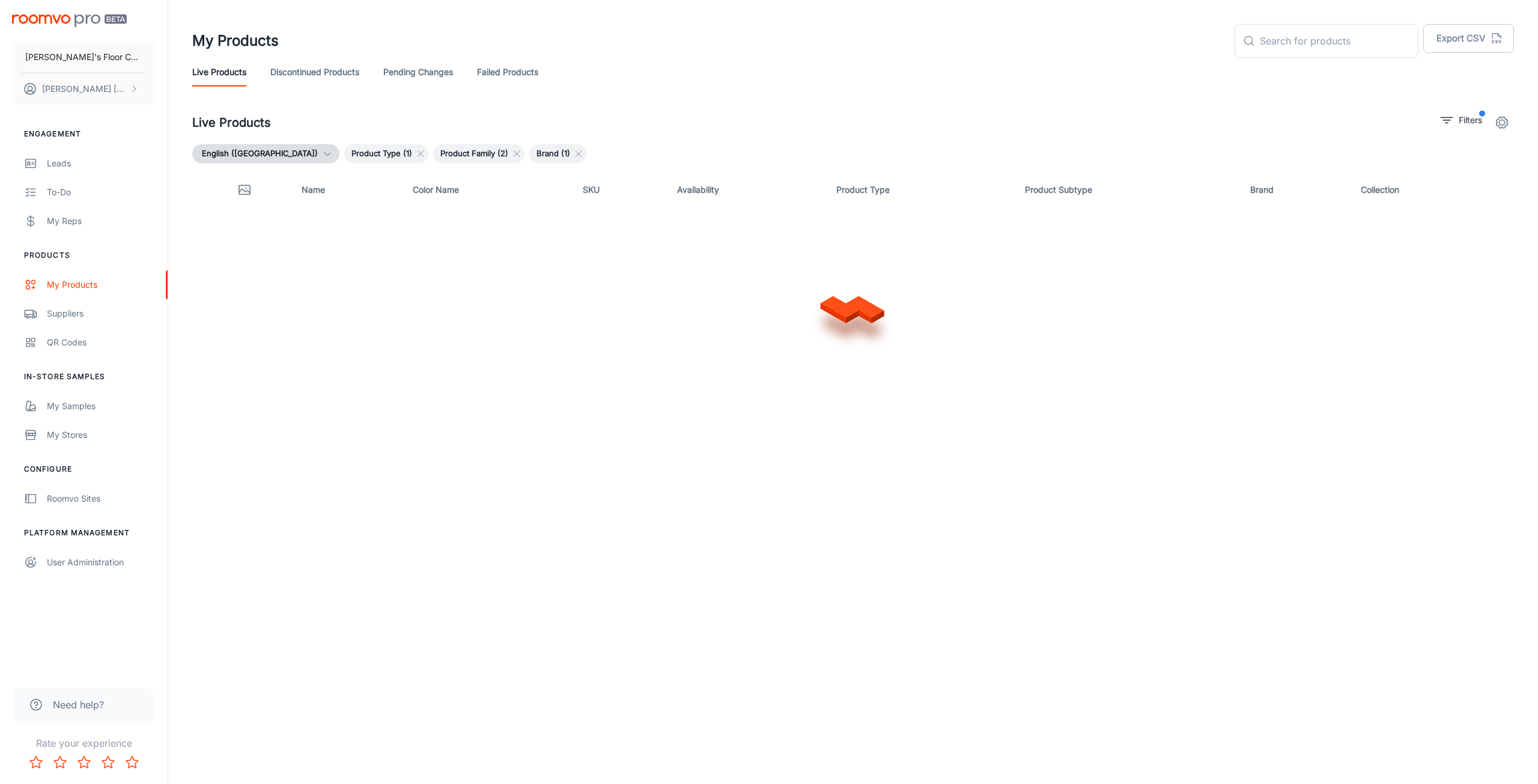
scroll to position [0, 0]
click at [1471, 119] on p "Filters" at bounding box center [1470, 120] width 23 height 14
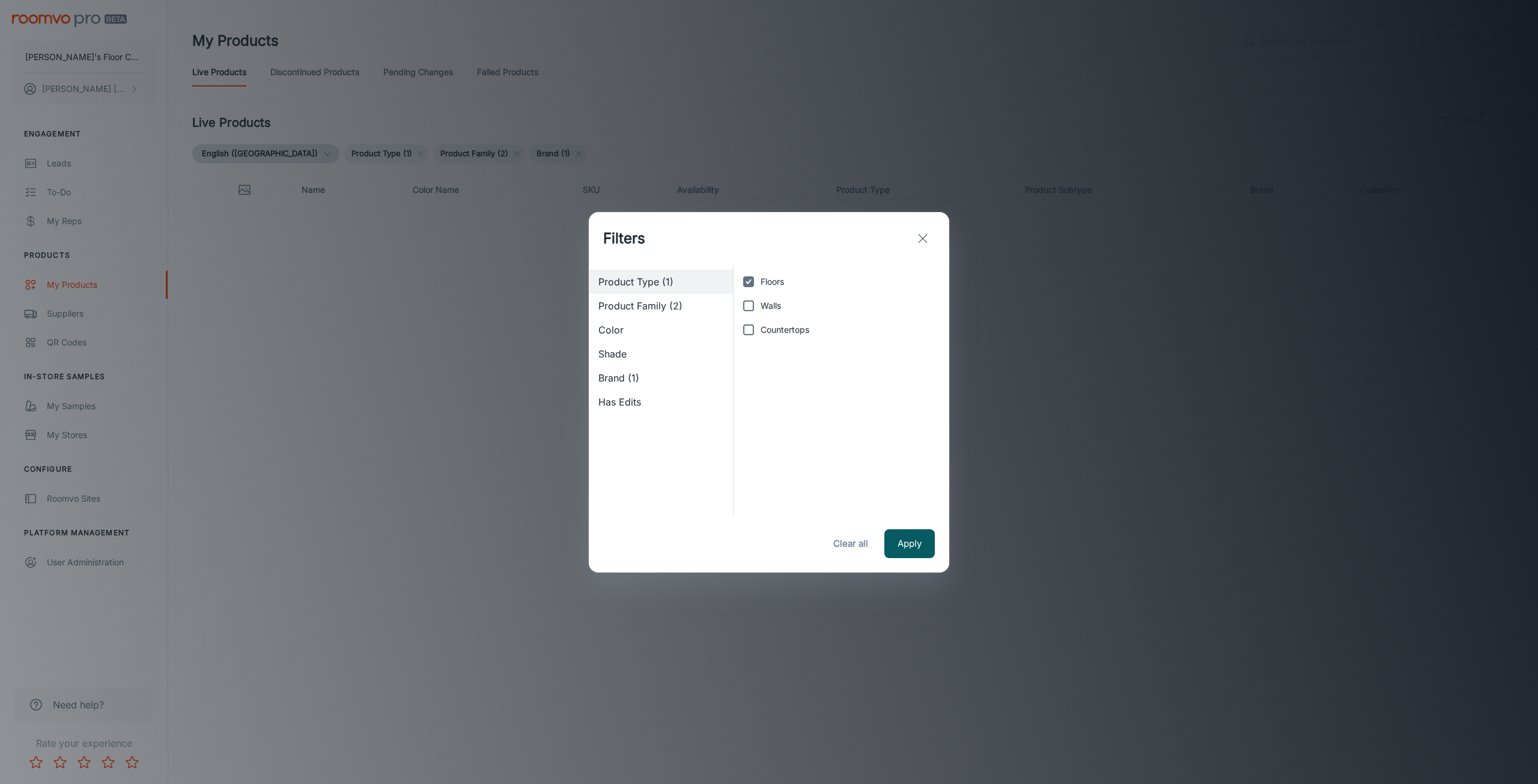
click at [670, 308] on span "Product Family (2)" at bounding box center [660, 306] width 125 height 14
checkbox input "false"
checkbox input "true"
click at [615, 376] on span "Brand (1)" at bounding box center [660, 378] width 125 height 14
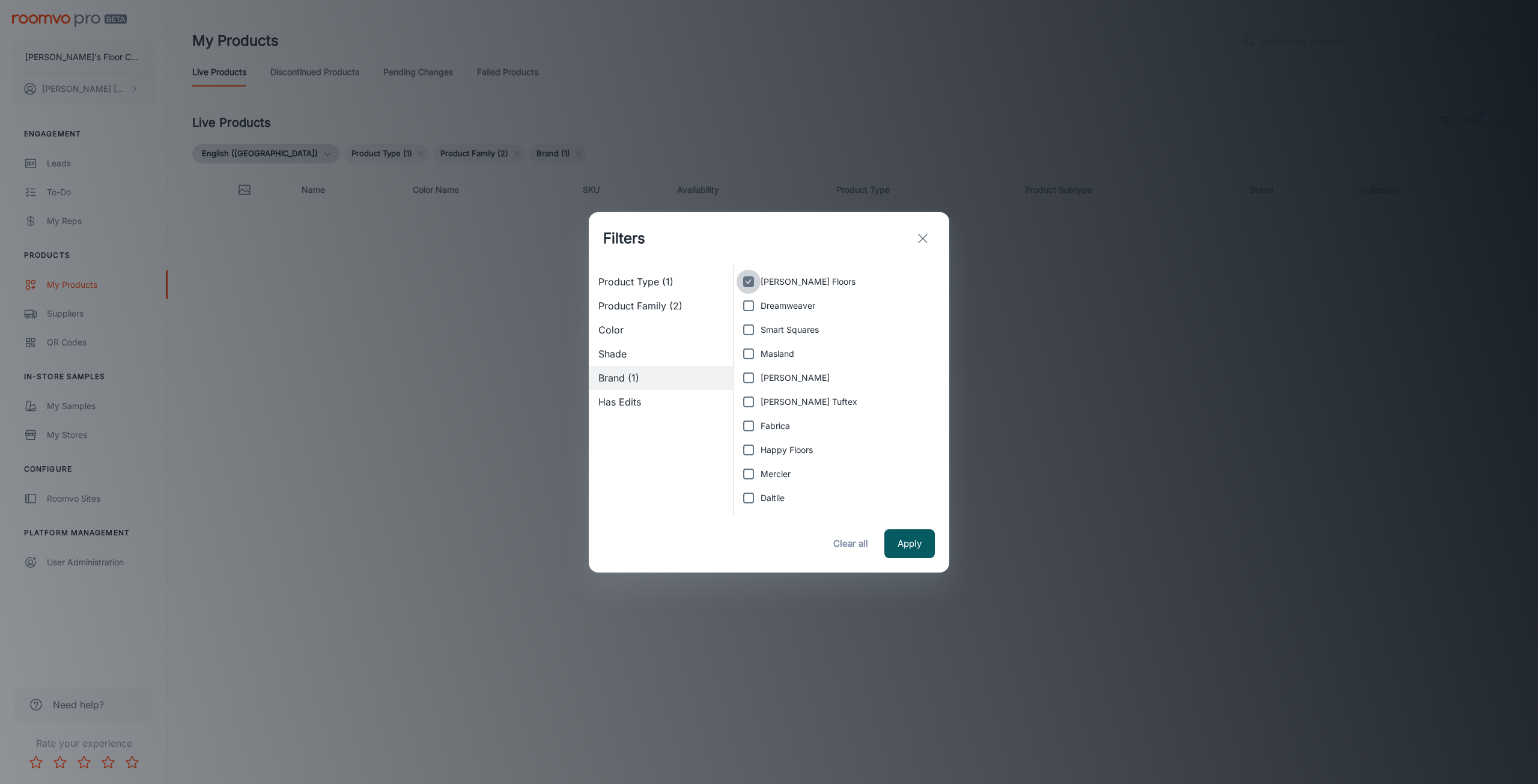
click at [749, 279] on input "[PERSON_NAME] Floors" at bounding box center [748, 282] width 24 height 24
checkbox input "false"
click at [926, 532] on button "Apply" at bounding box center [910, 544] width 50 height 29
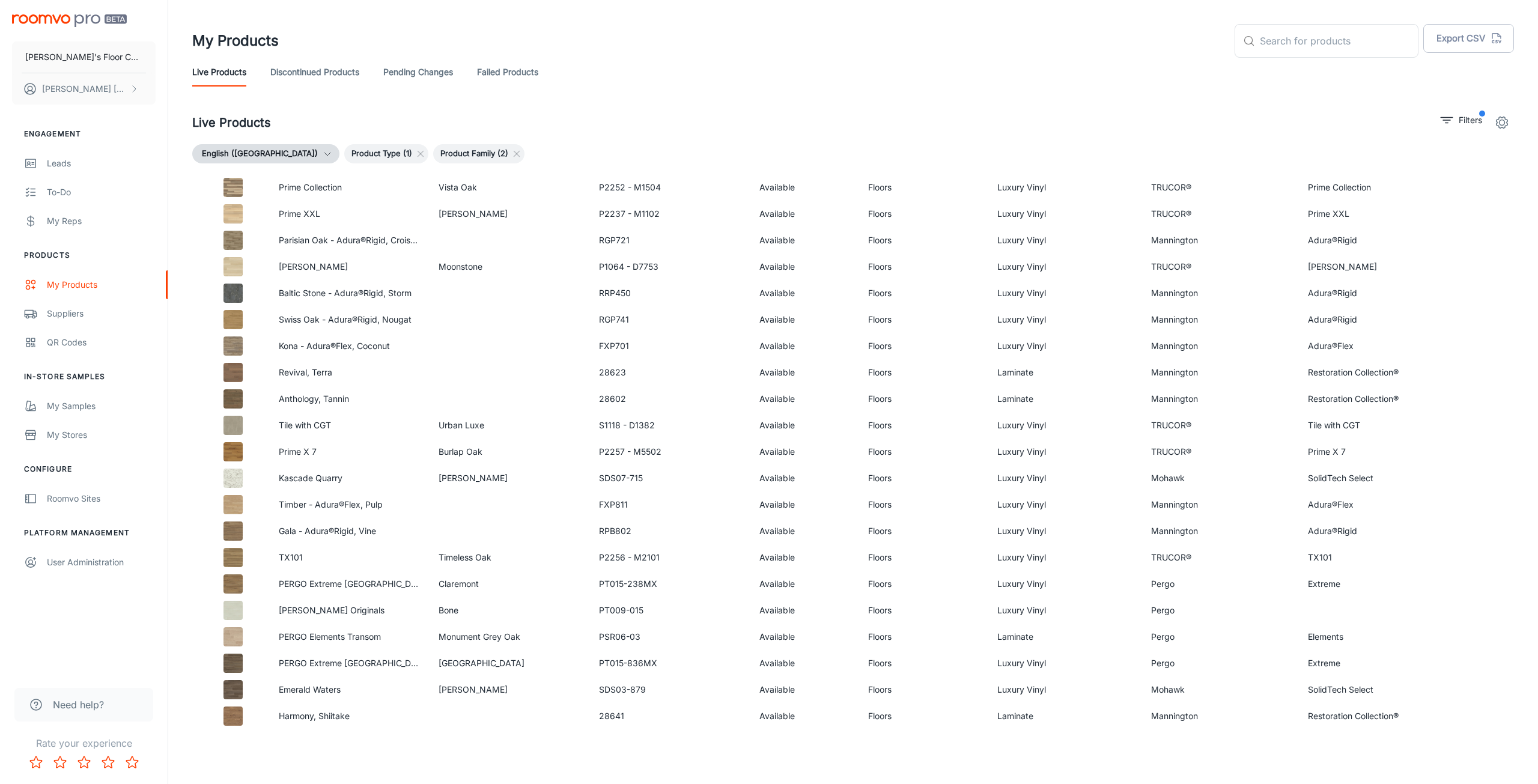
scroll to position [1170, 0]
click at [519, 735] on div "My Products ​ ​ Export CSV Live Products Discontinued Products Pending Changes …" at bounding box center [854, 388] width 1370 height 777
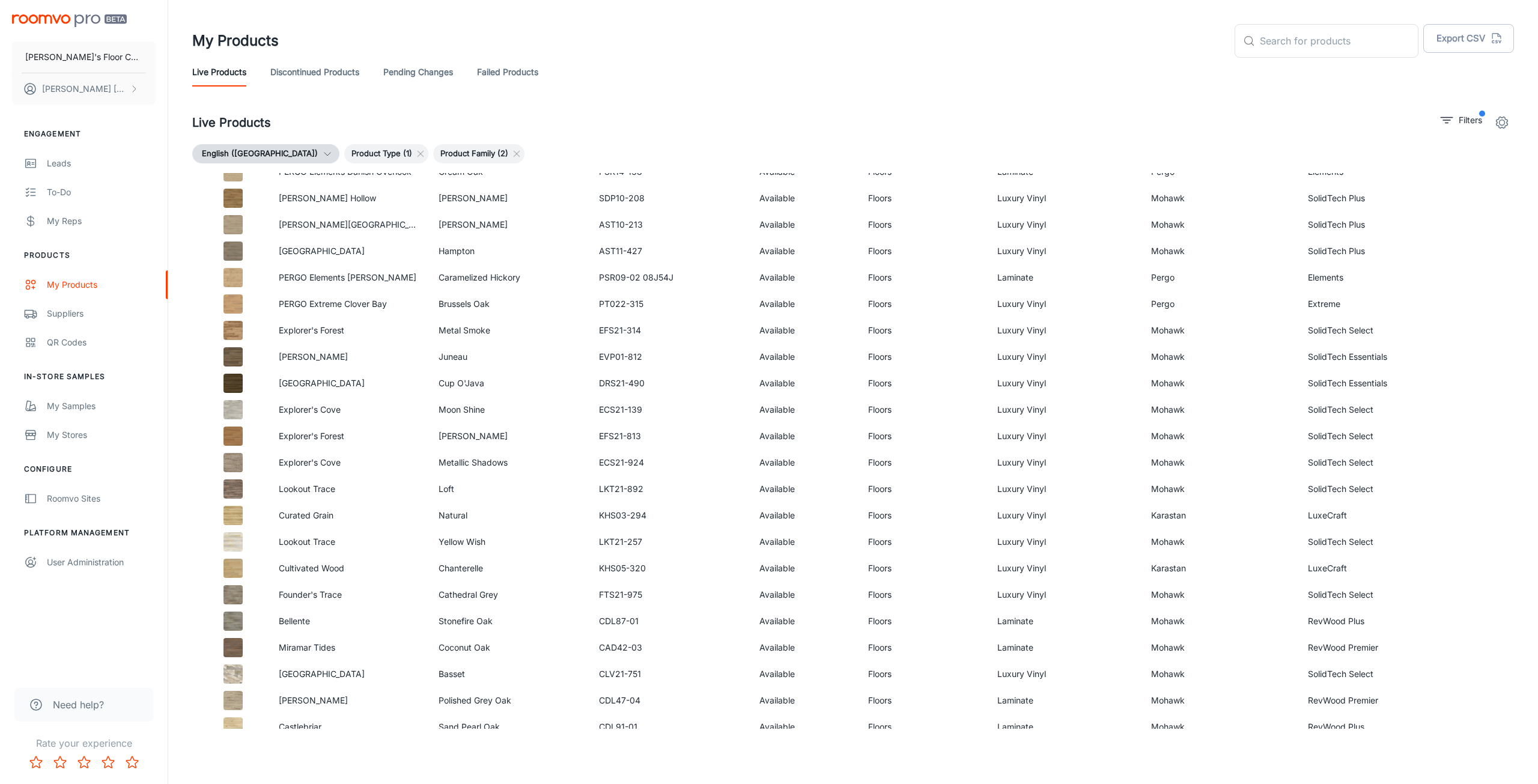
scroll to position [5233, 0]
